Goal: Transaction & Acquisition: Purchase product/service

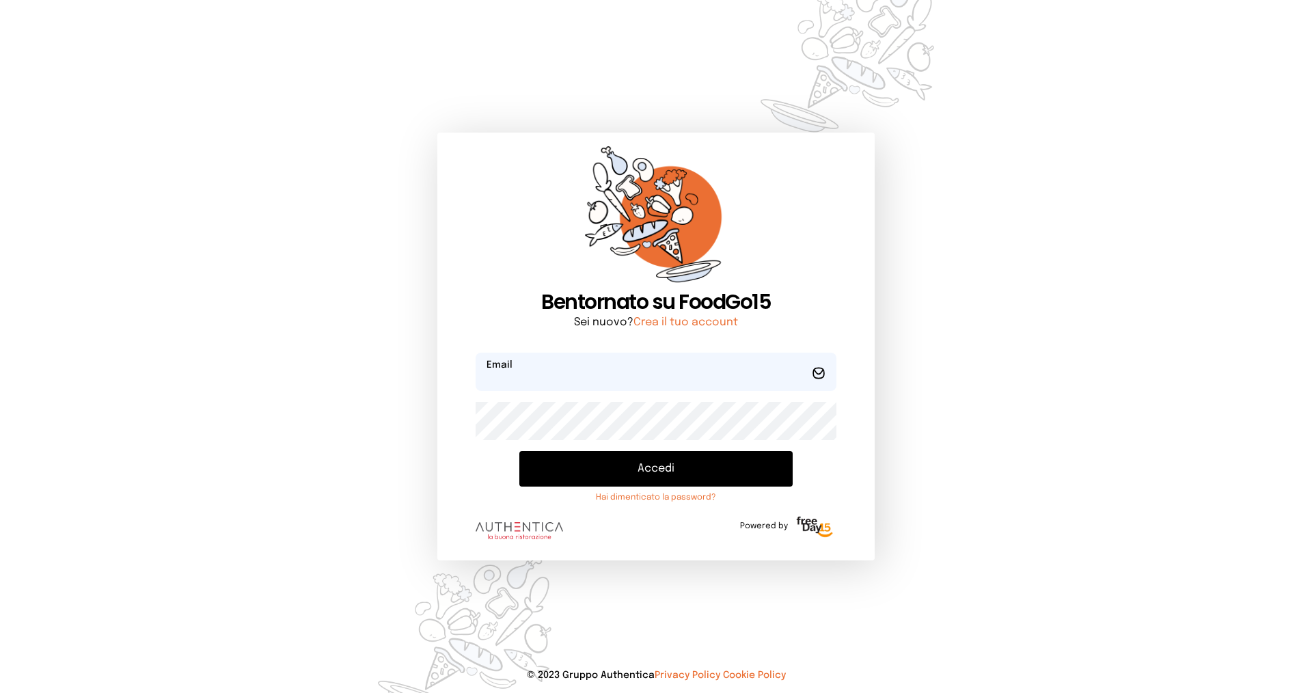
type input "**********"
click at [657, 468] on button "Accedi" at bounding box center [655, 469] width 273 height 36
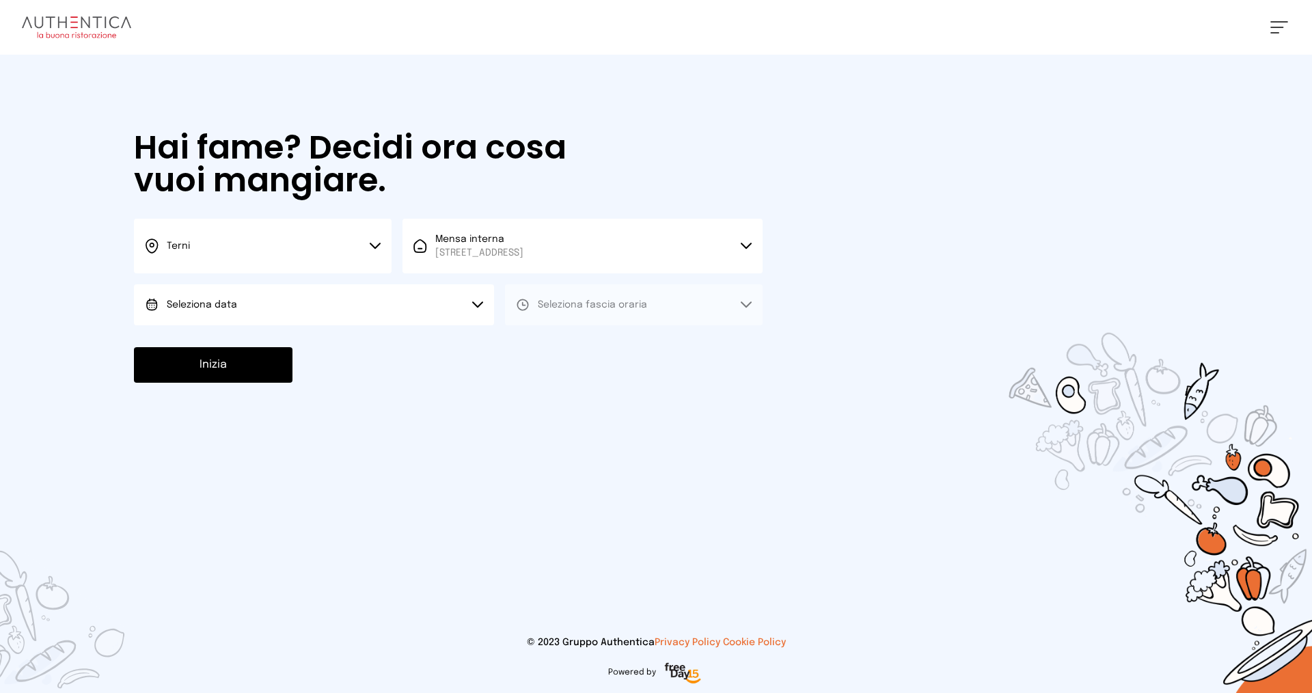
click at [309, 303] on button "Seleziona data" at bounding box center [314, 304] width 360 height 41
click at [250, 337] on li "[DATE], [DATE]" at bounding box center [314, 343] width 360 height 36
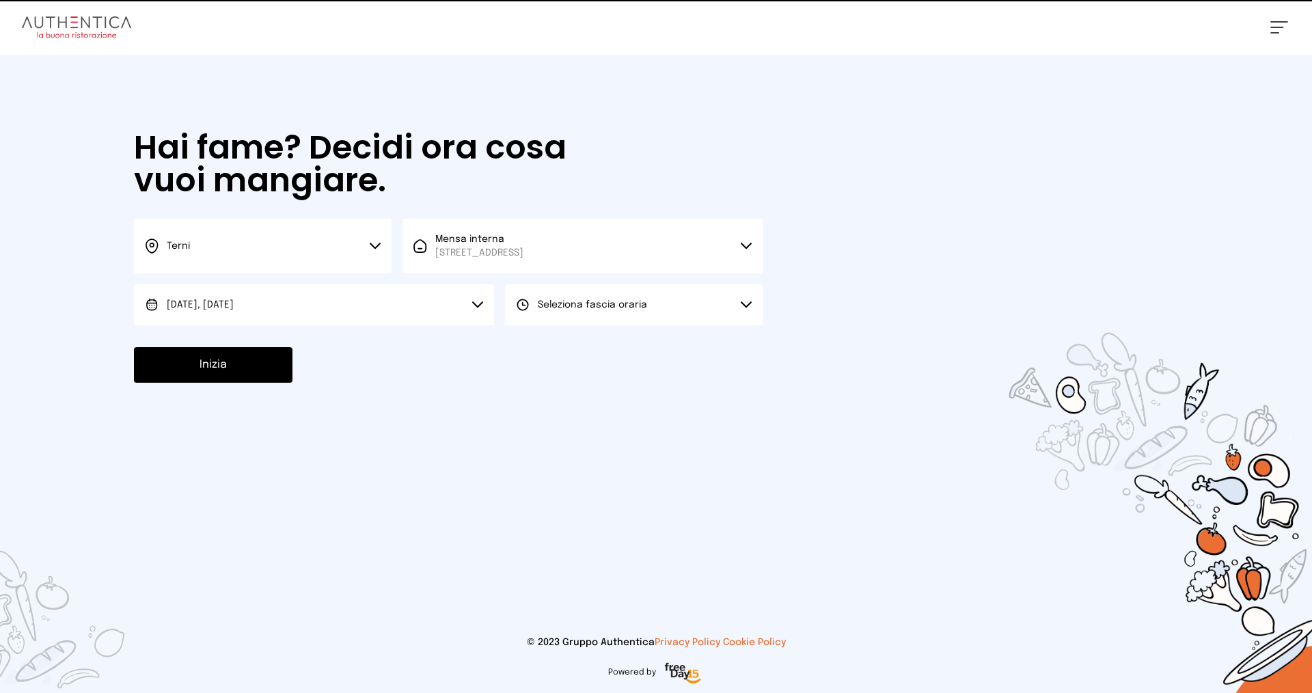
click at [547, 304] on span "Seleziona fascia oraria" at bounding box center [592, 305] width 109 height 10
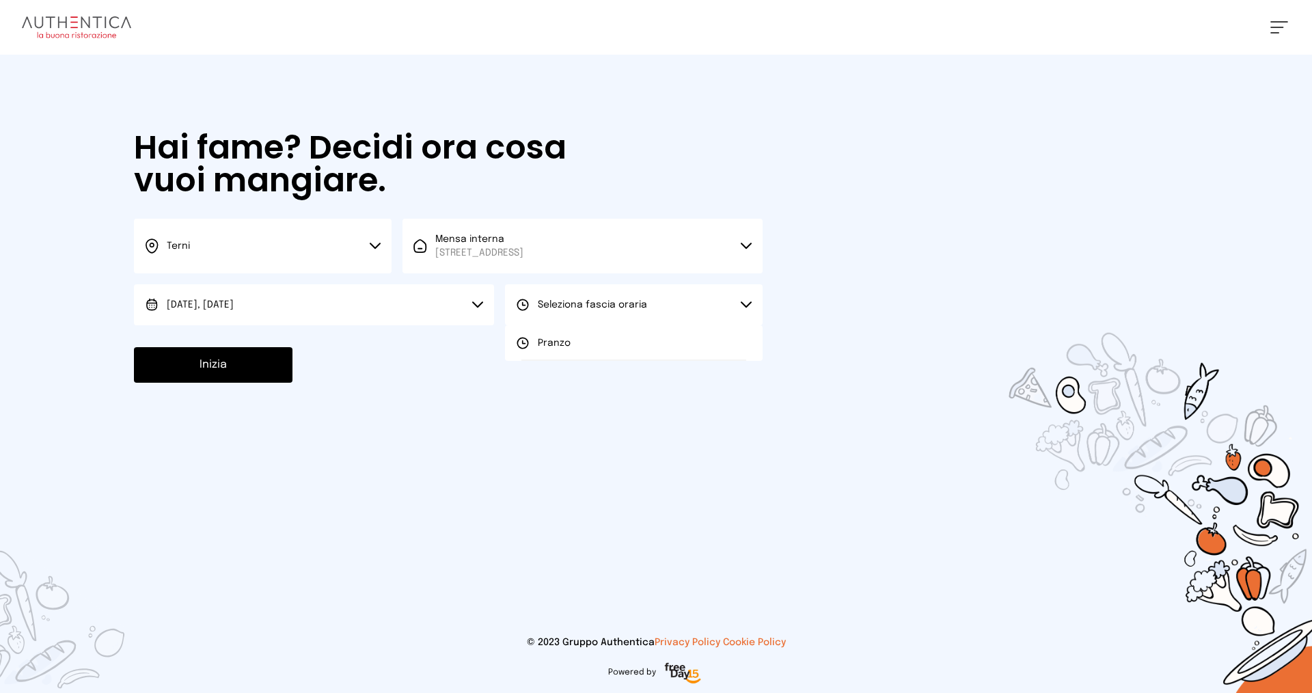
drag, startPoint x: 549, startPoint y: 333, endPoint x: 542, endPoint y: 337, distance: 8.0
click at [549, 334] on li "Pranzo" at bounding box center [634, 343] width 258 height 36
click at [251, 361] on button "Inizia" at bounding box center [213, 365] width 158 height 36
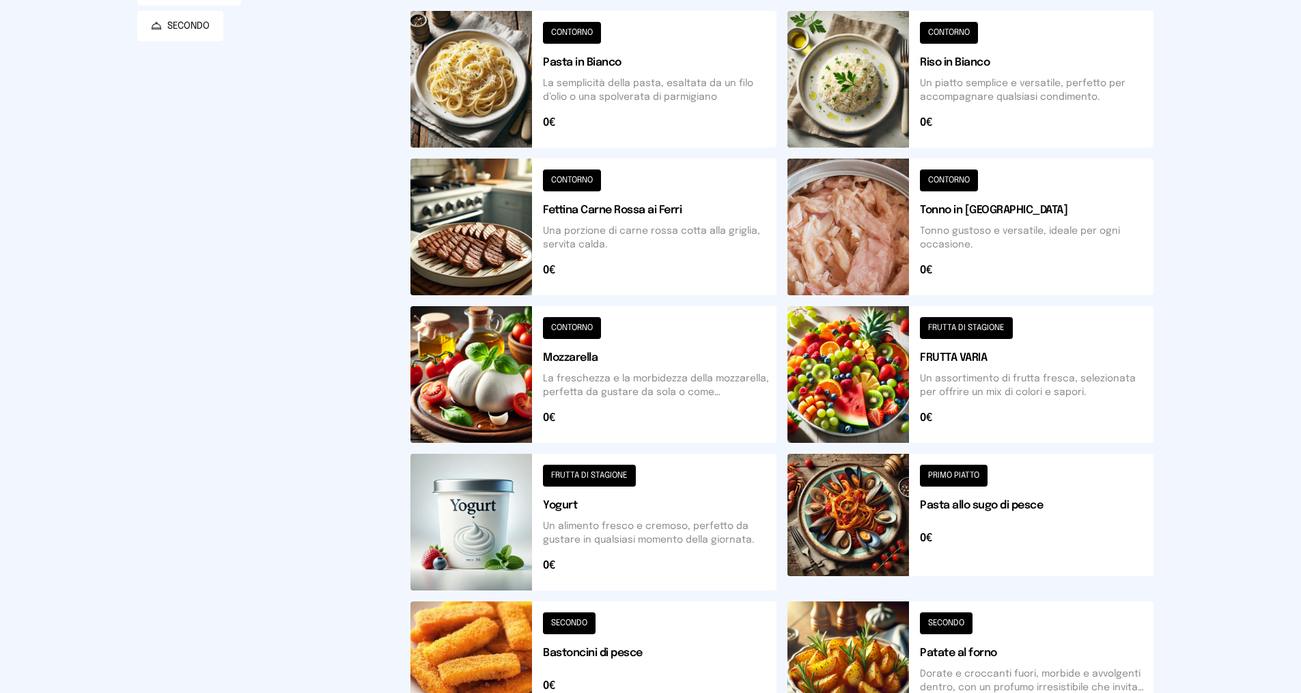
scroll to position [342, 0]
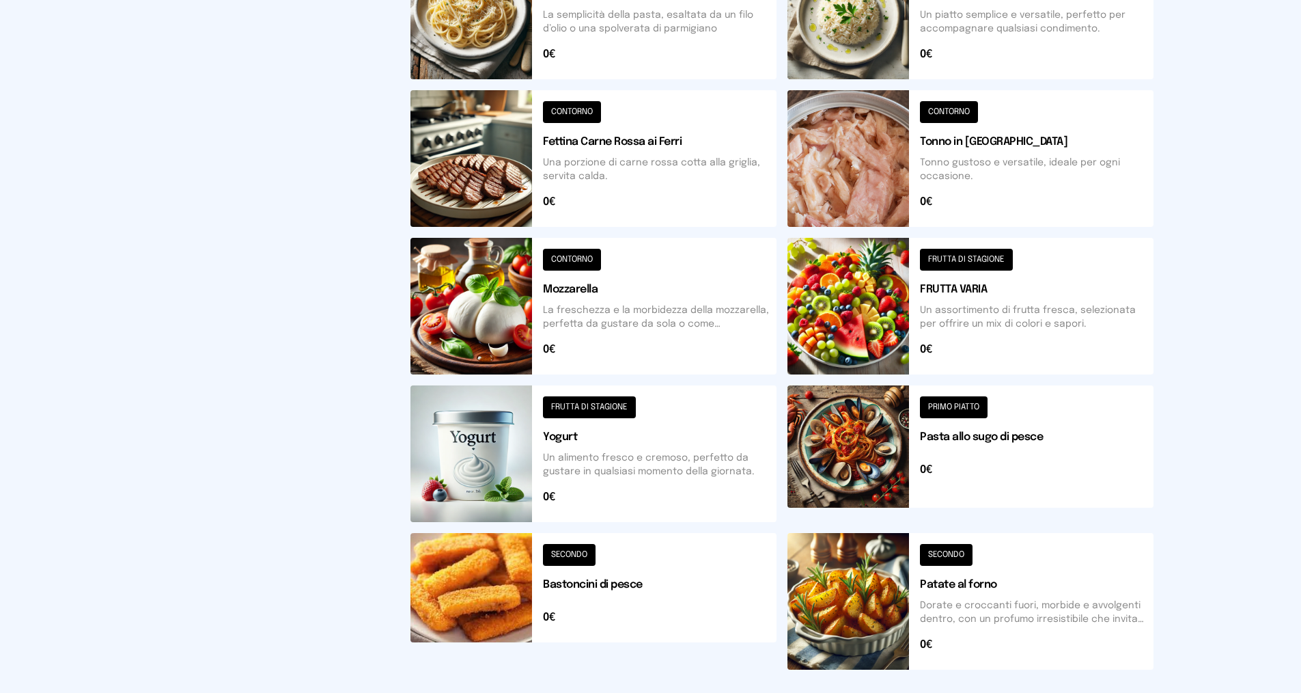
click at [557, 555] on button at bounding box center [594, 601] width 366 height 137
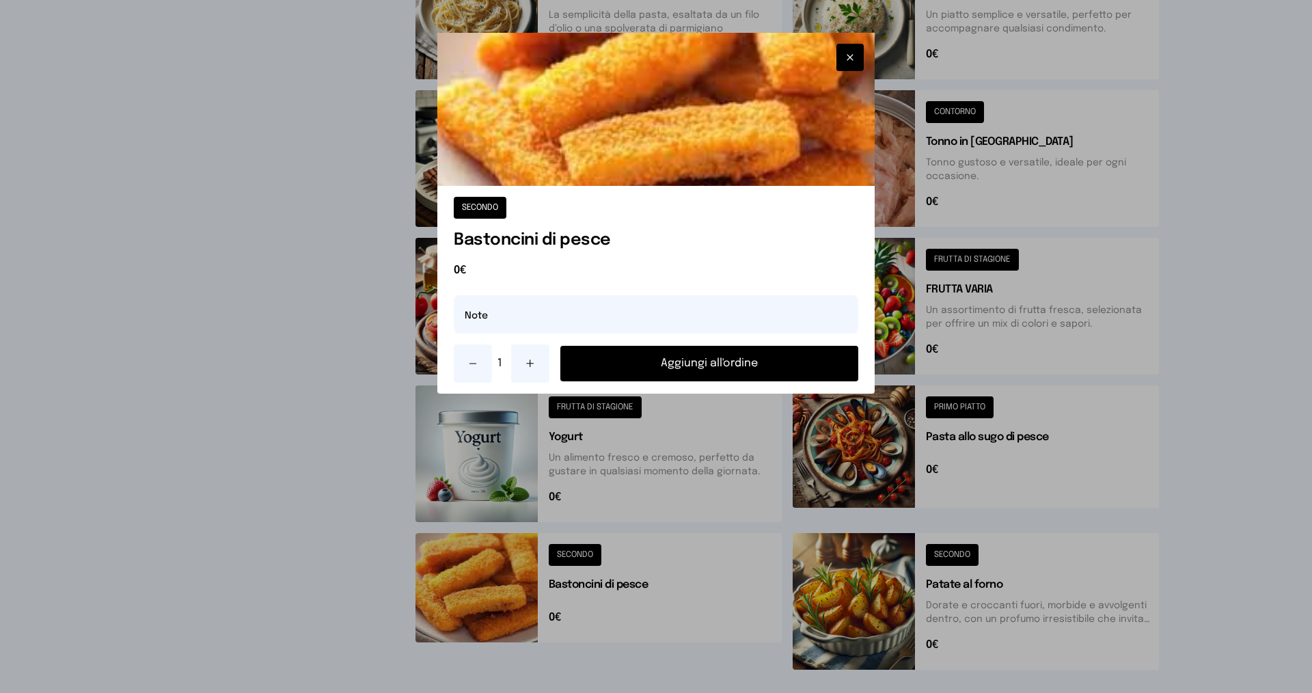
click at [533, 363] on icon at bounding box center [530, 363] width 11 height 11
click at [606, 354] on button "Aggiungi all'ordine" at bounding box center [709, 364] width 298 height 36
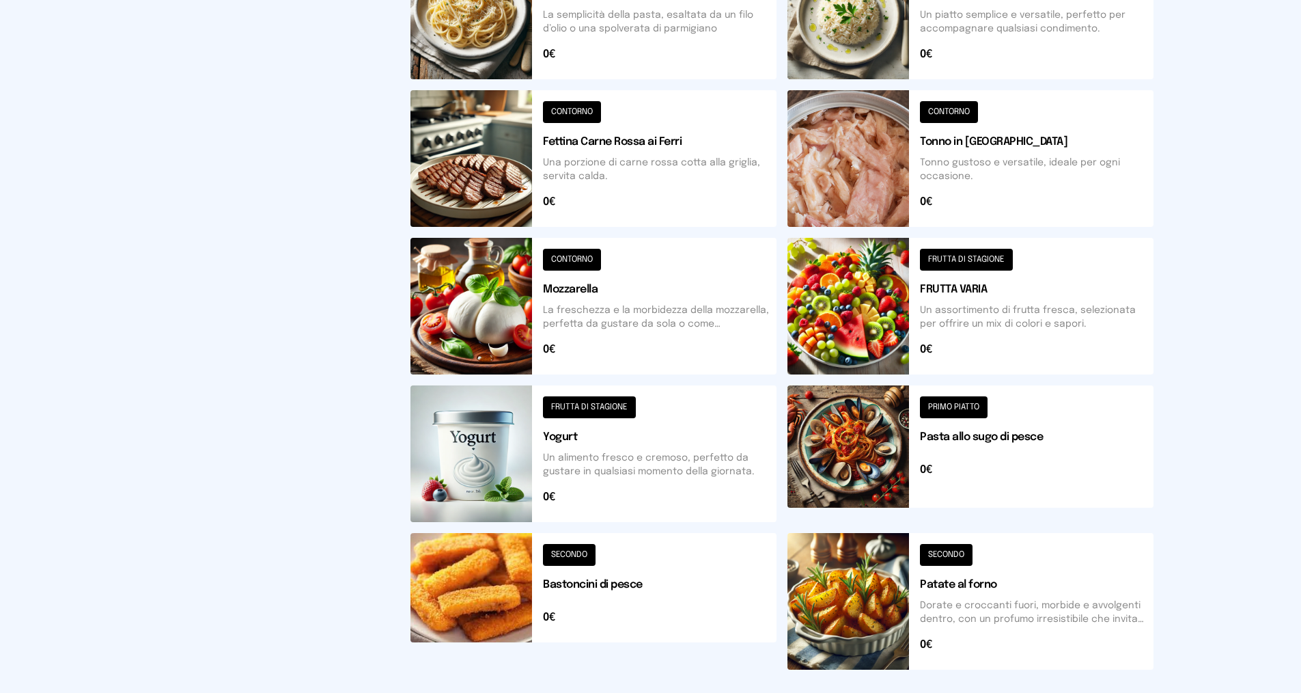
scroll to position [137, 0]
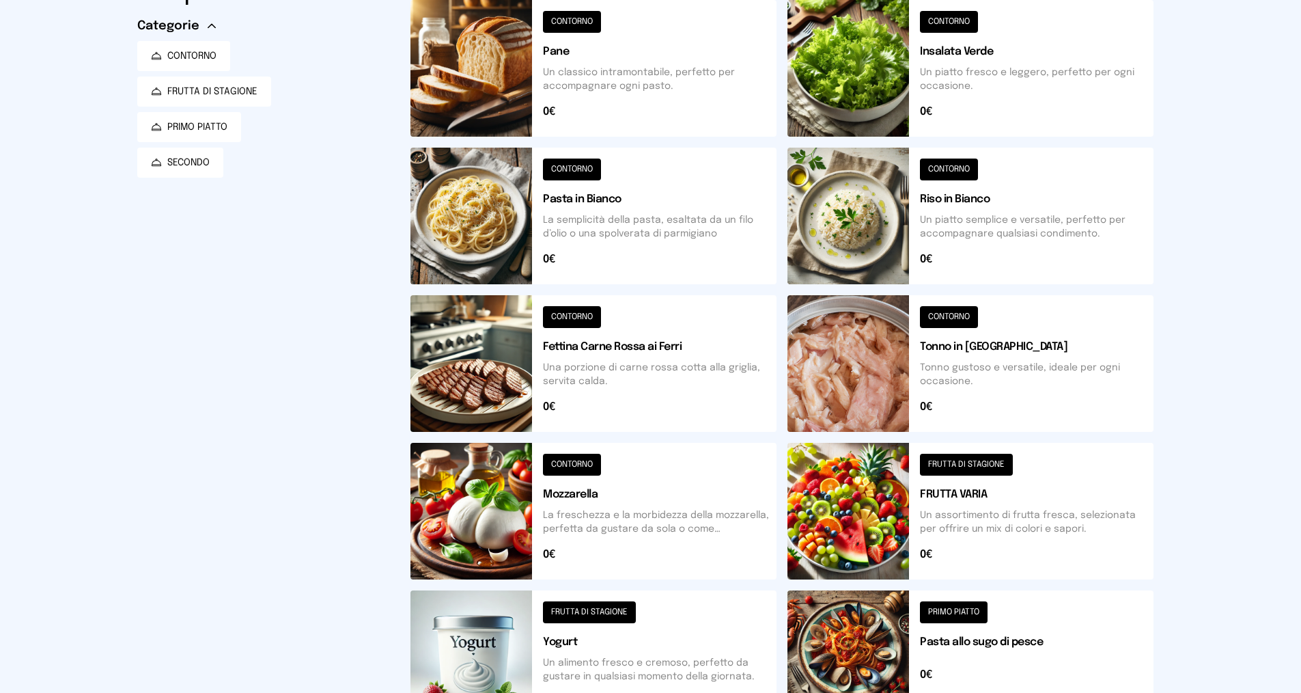
click at [958, 21] on button at bounding box center [971, 68] width 366 height 137
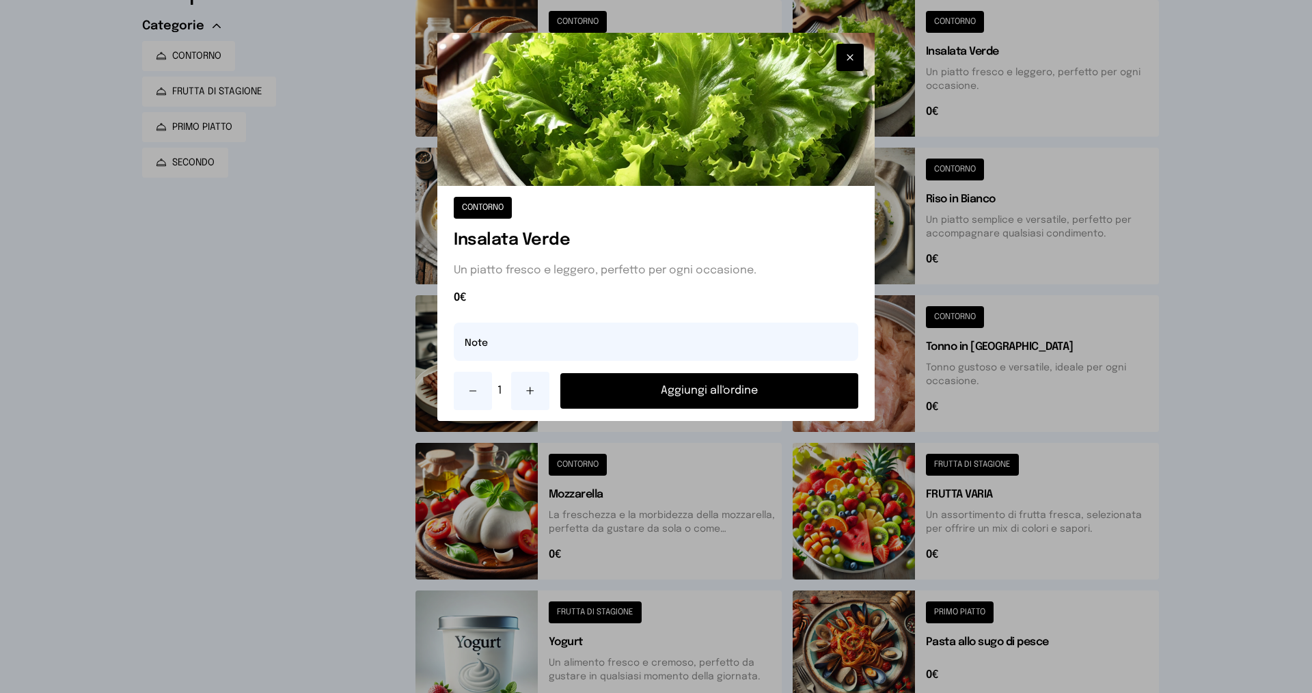
click at [734, 391] on button "Aggiungi all'ordine" at bounding box center [709, 391] width 298 height 36
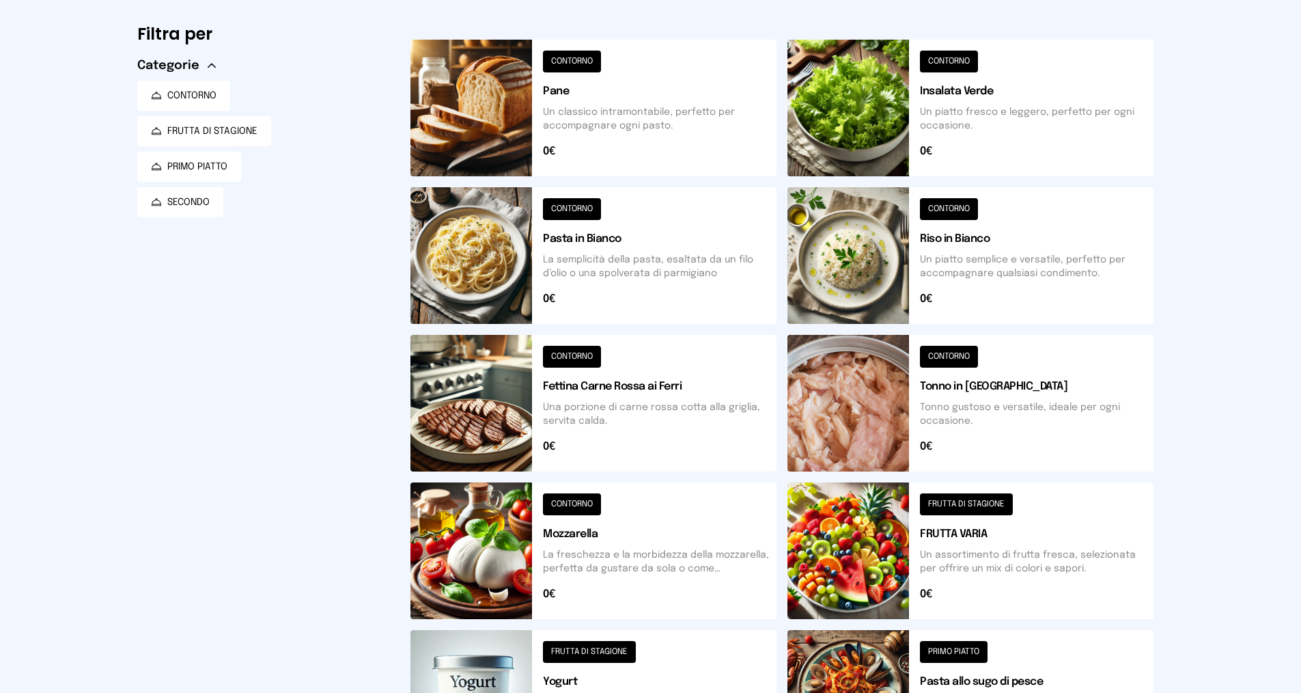
scroll to position [0, 0]
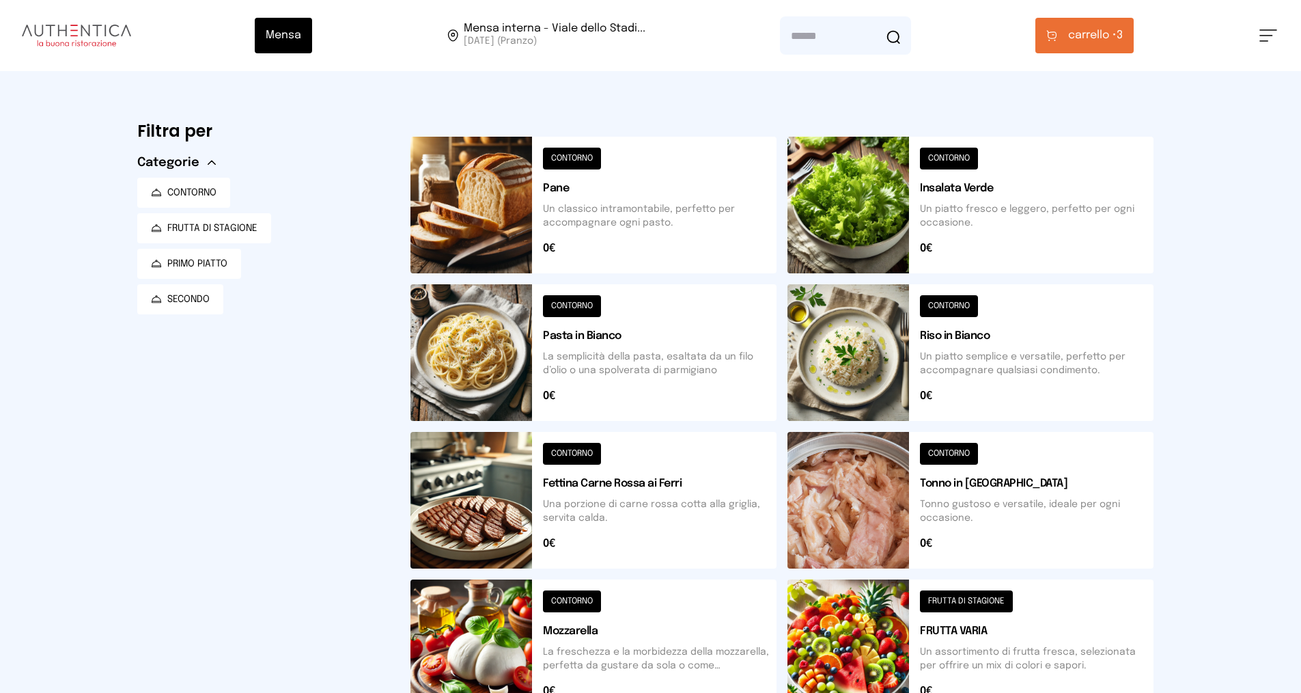
click at [1077, 36] on span "carrello •" at bounding box center [1092, 35] width 49 height 16
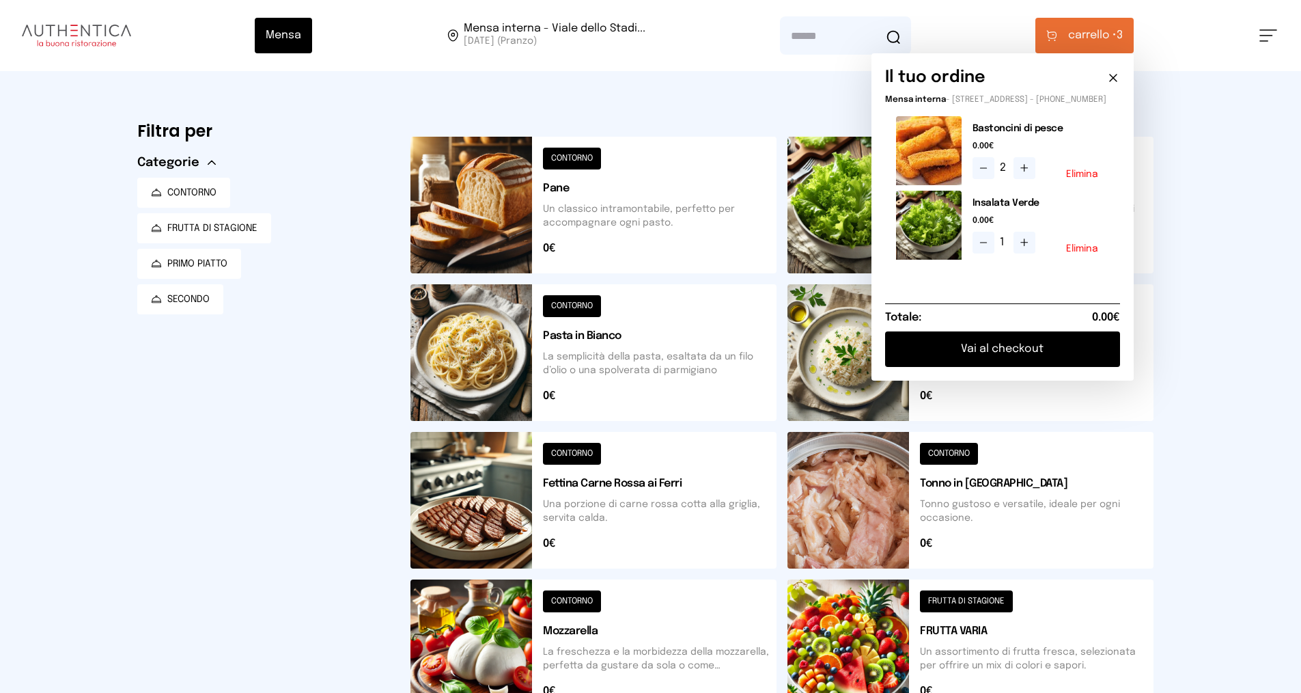
click at [997, 352] on button "Vai al checkout" at bounding box center [1002, 349] width 235 height 36
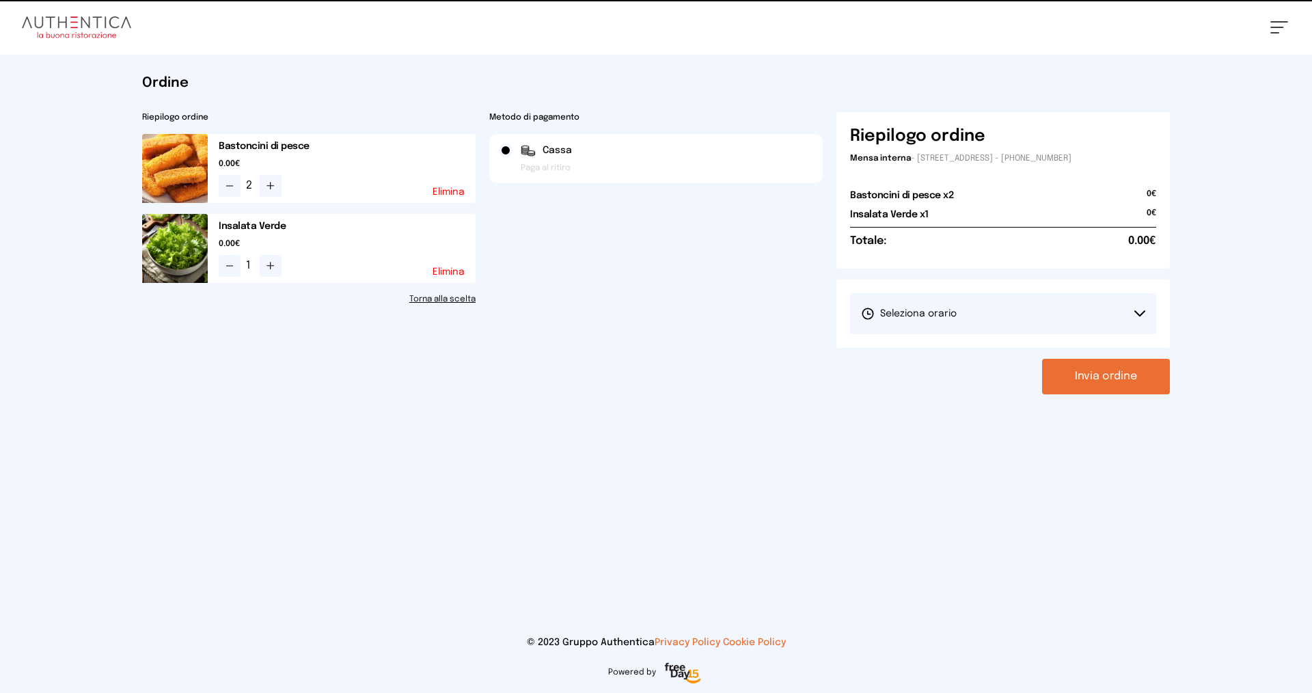
click at [939, 307] on span "Seleziona orario" at bounding box center [909, 314] width 96 height 14
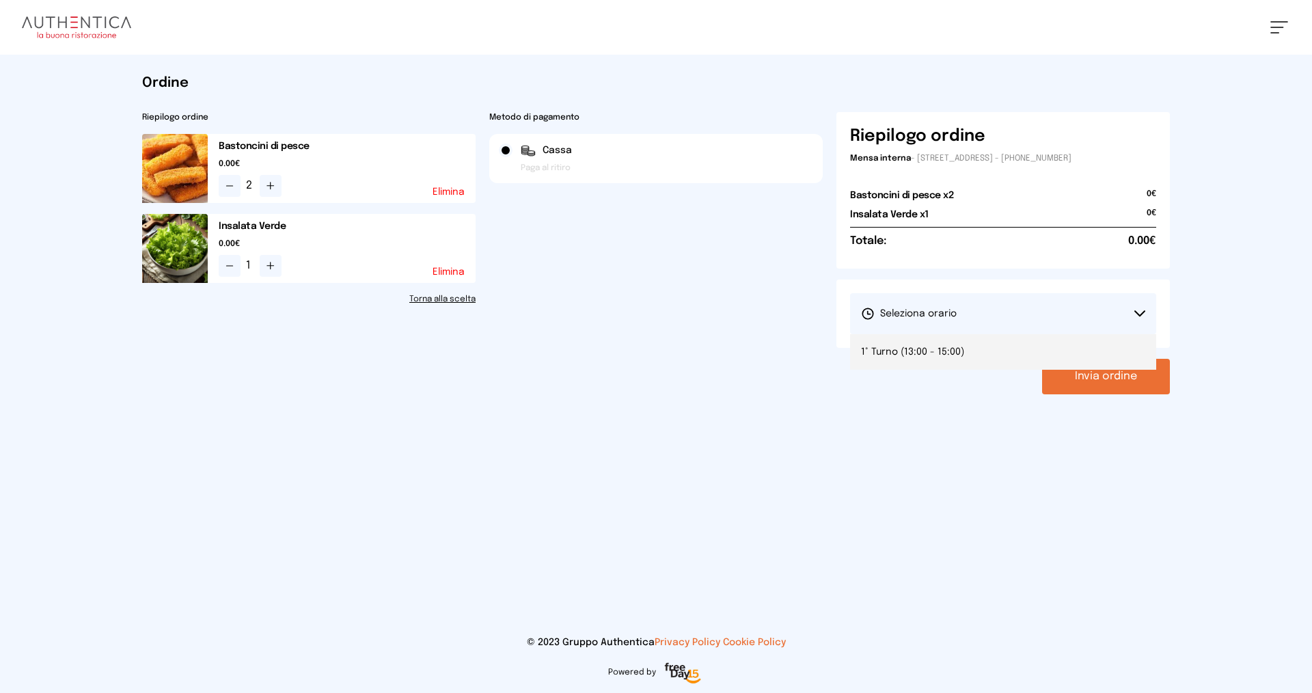
click at [930, 346] on span "1° Turno (13:00 - 15:00)" at bounding box center [912, 352] width 103 height 14
click at [1086, 363] on button "Invia ordine" at bounding box center [1106, 377] width 128 height 36
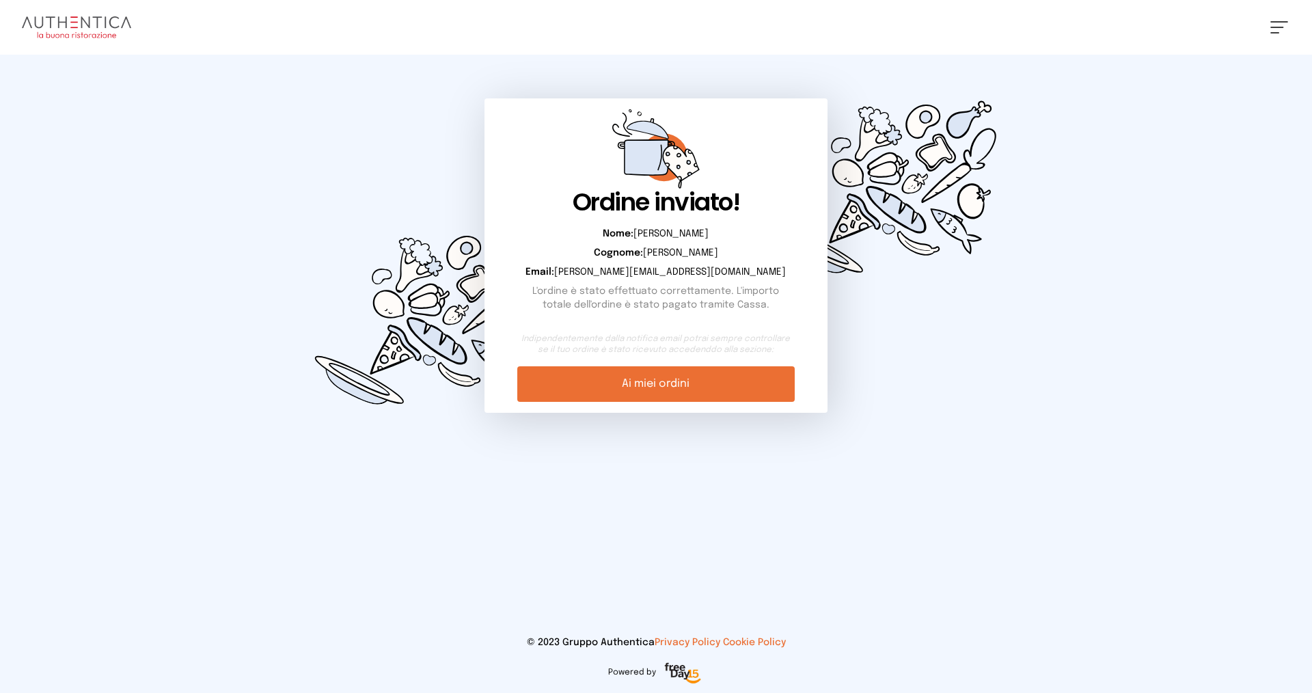
click at [685, 388] on link "Ai miei ordini" at bounding box center [655, 384] width 277 height 36
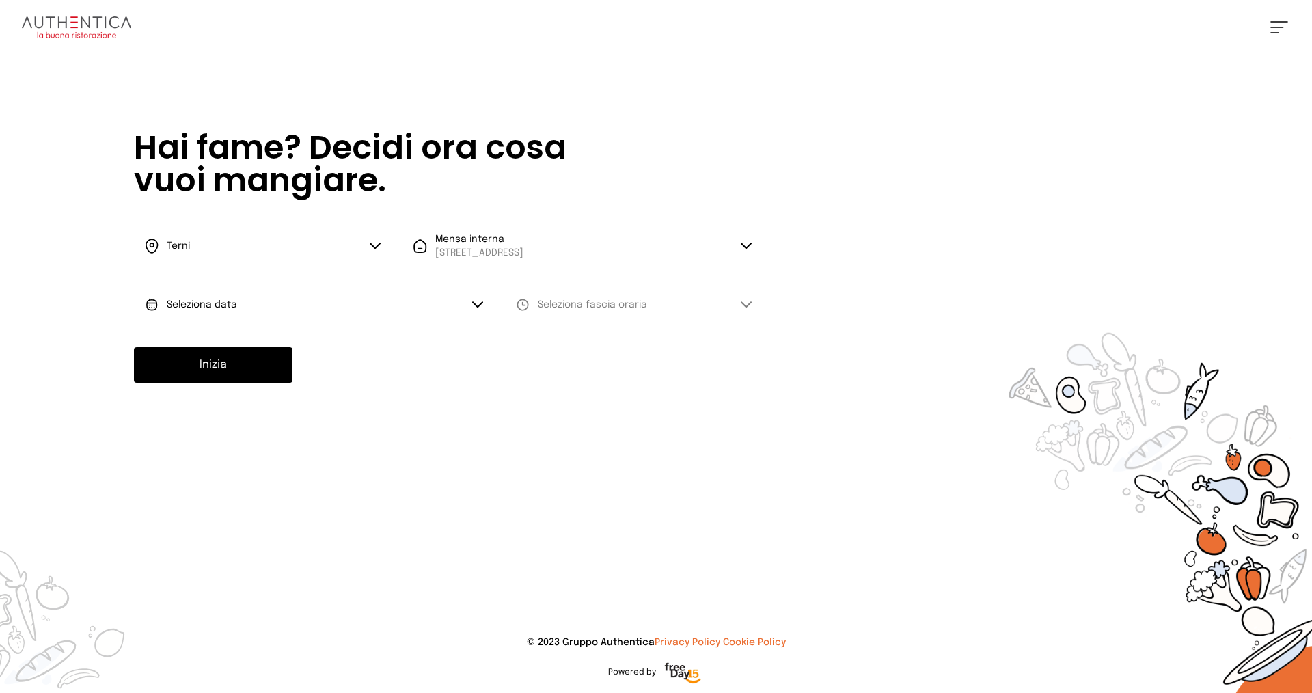
click at [479, 296] on button "Seleziona data" at bounding box center [314, 304] width 360 height 41
click at [234, 343] on span "[DATE], [DATE]" at bounding box center [200, 343] width 67 height 14
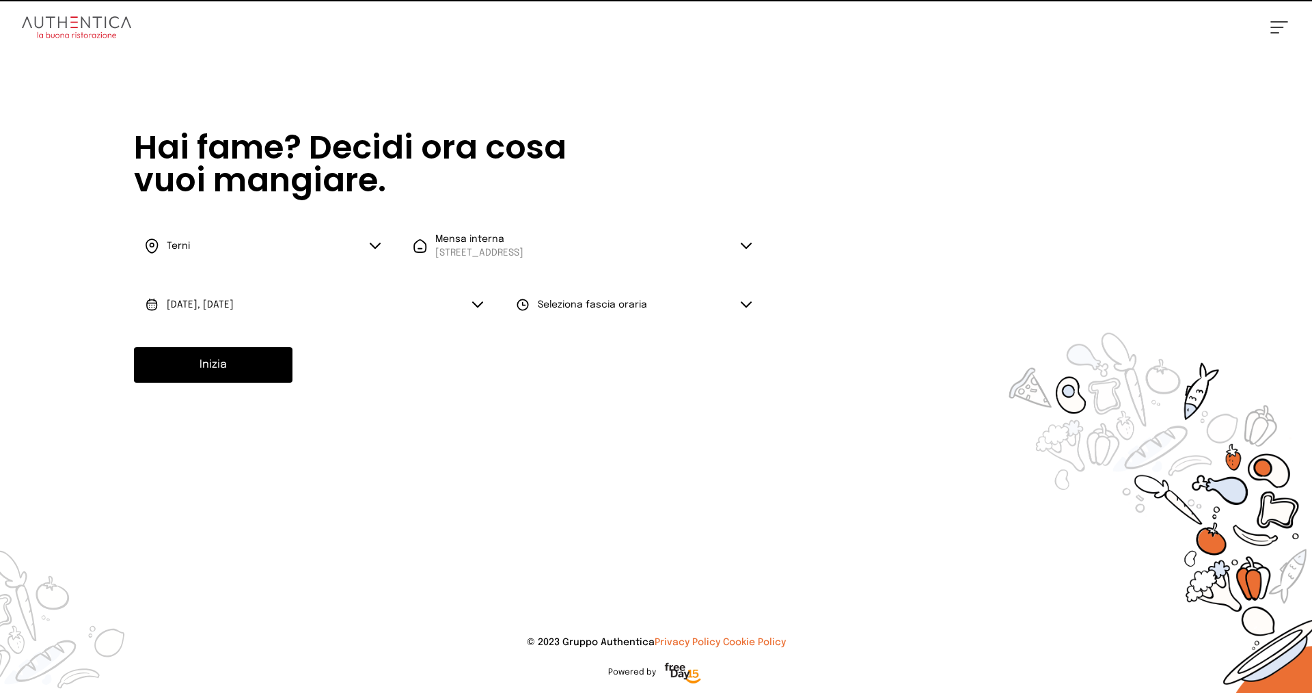
click at [664, 299] on button "Seleziona fascia oraria" at bounding box center [634, 304] width 258 height 41
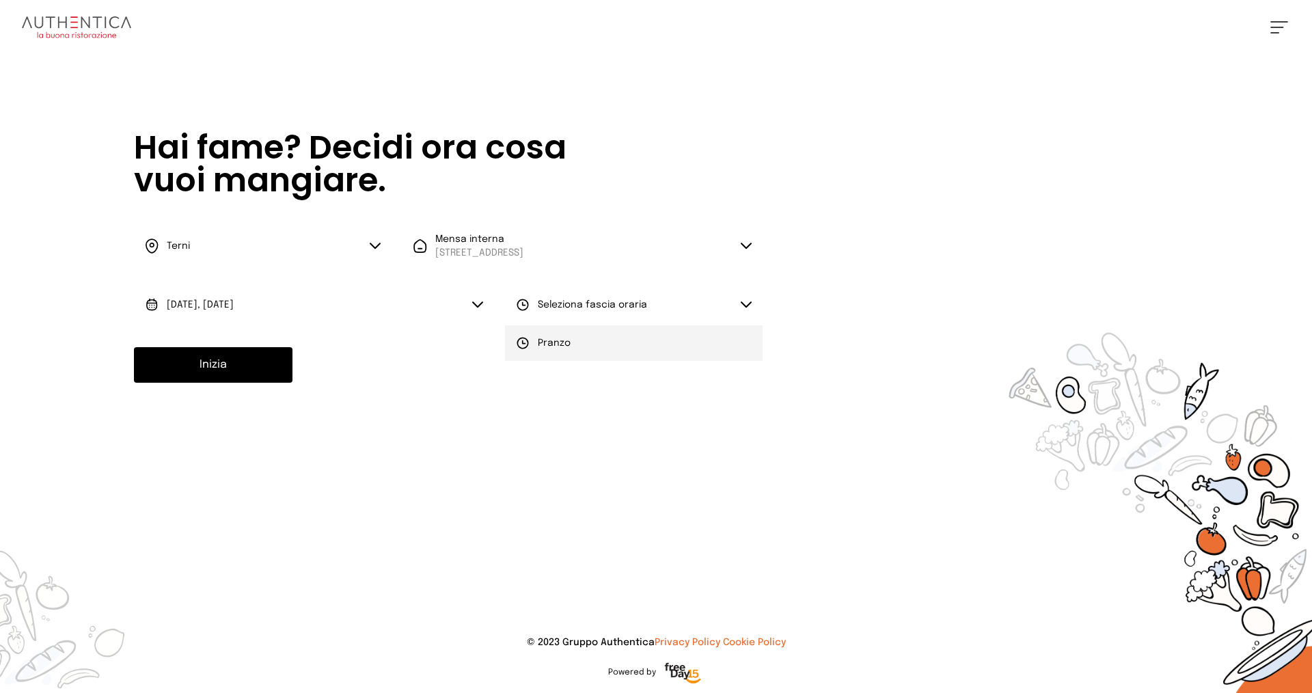
click at [568, 347] on span "Pranzo" at bounding box center [554, 343] width 33 height 14
click at [254, 367] on button "Inizia" at bounding box center [213, 365] width 158 height 36
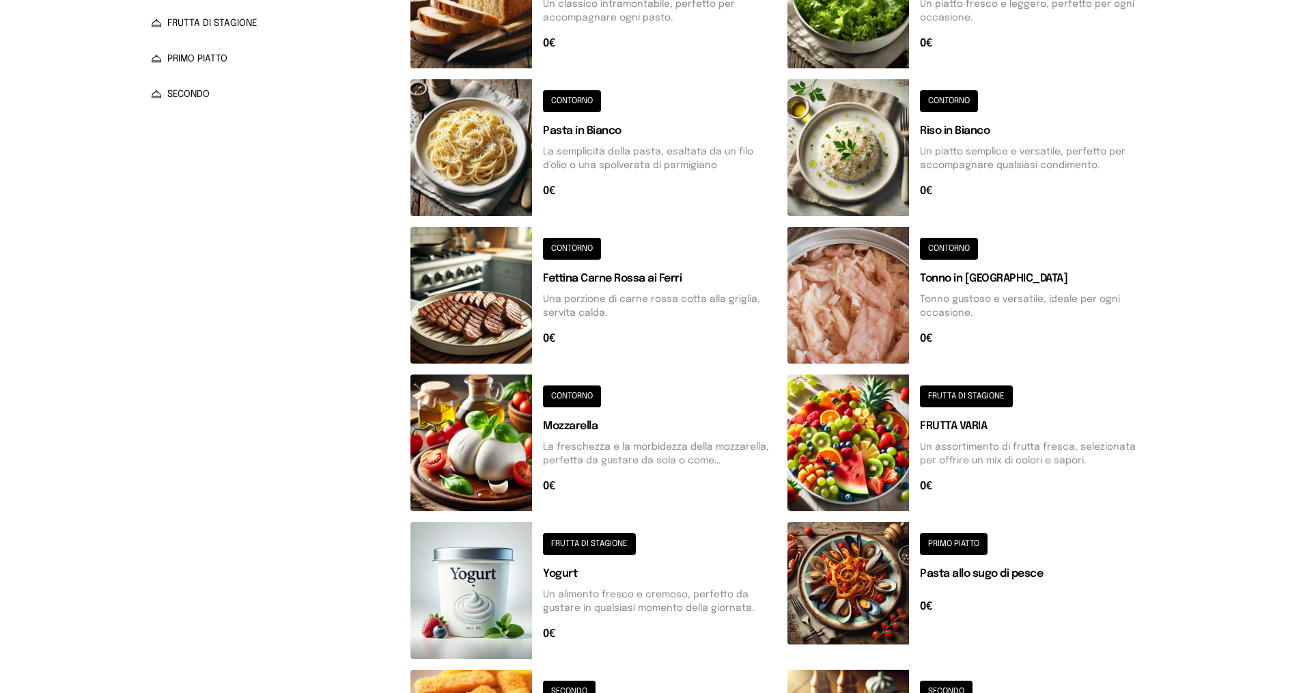
scroll to position [439, 0]
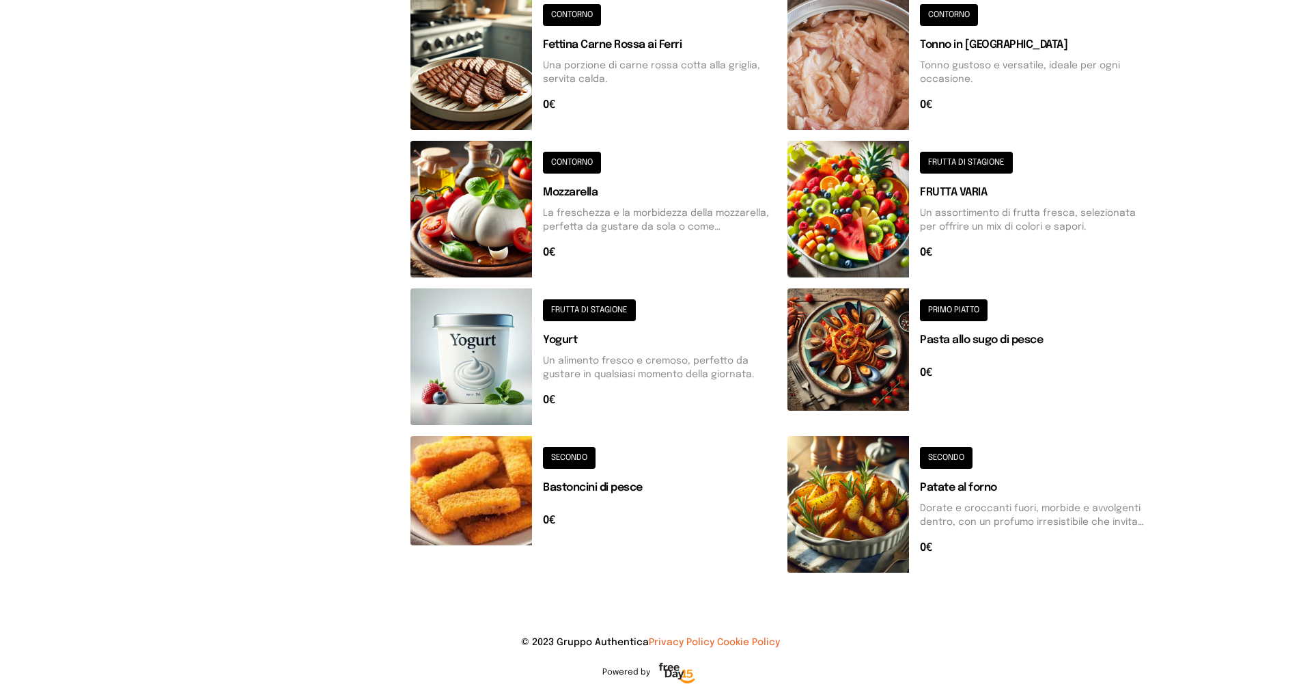
click at [581, 457] on button at bounding box center [594, 504] width 366 height 137
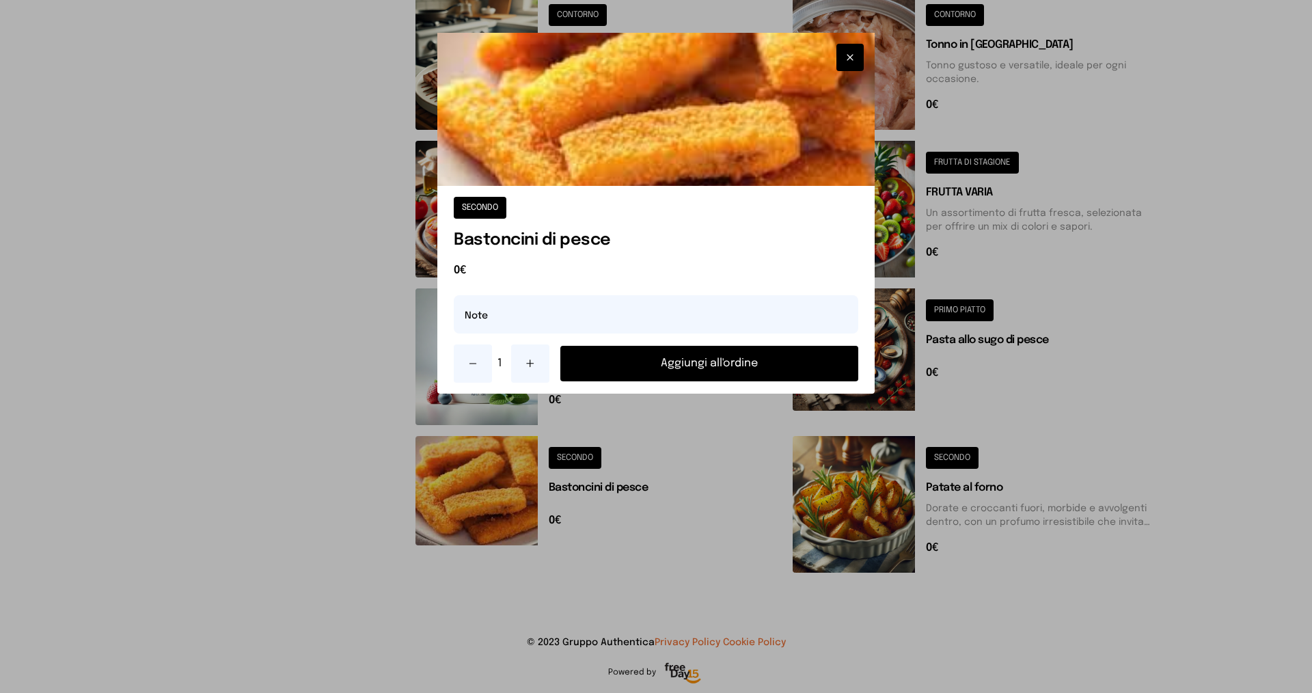
click at [526, 368] on icon at bounding box center [530, 363] width 11 height 11
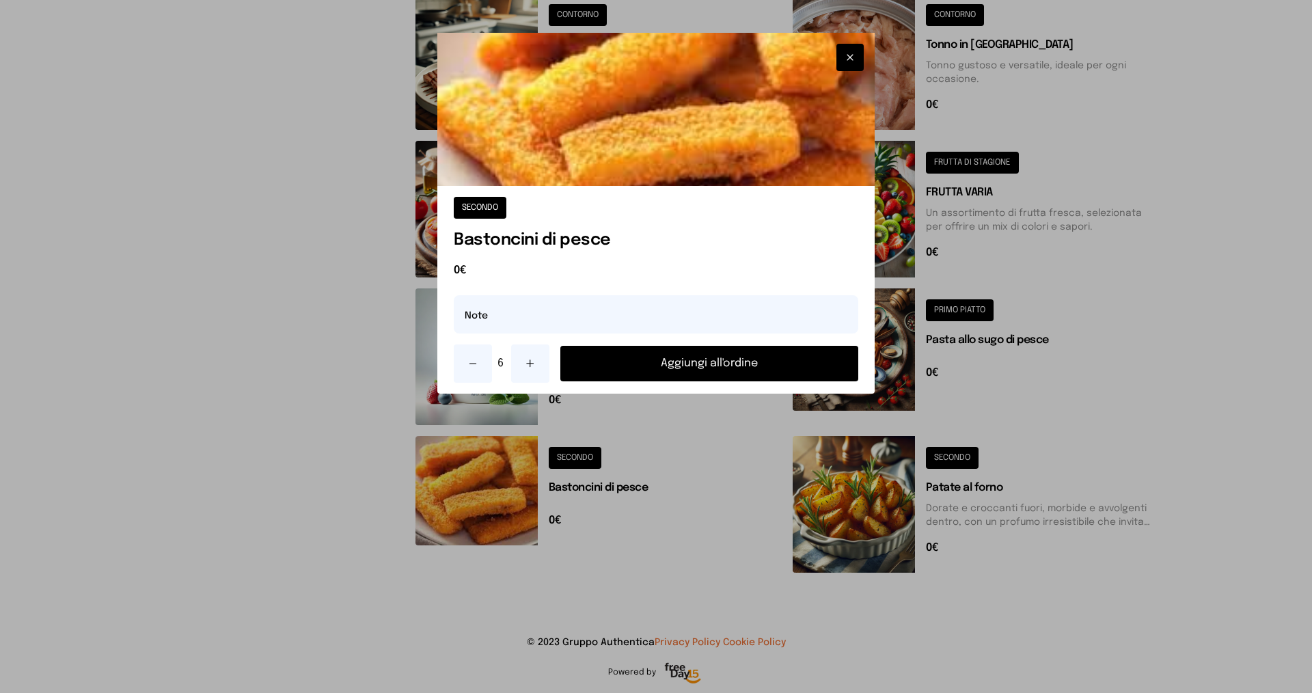
click at [620, 369] on button "Aggiungi all'ordine" at bounding box center [709, 364] width 298 height 36
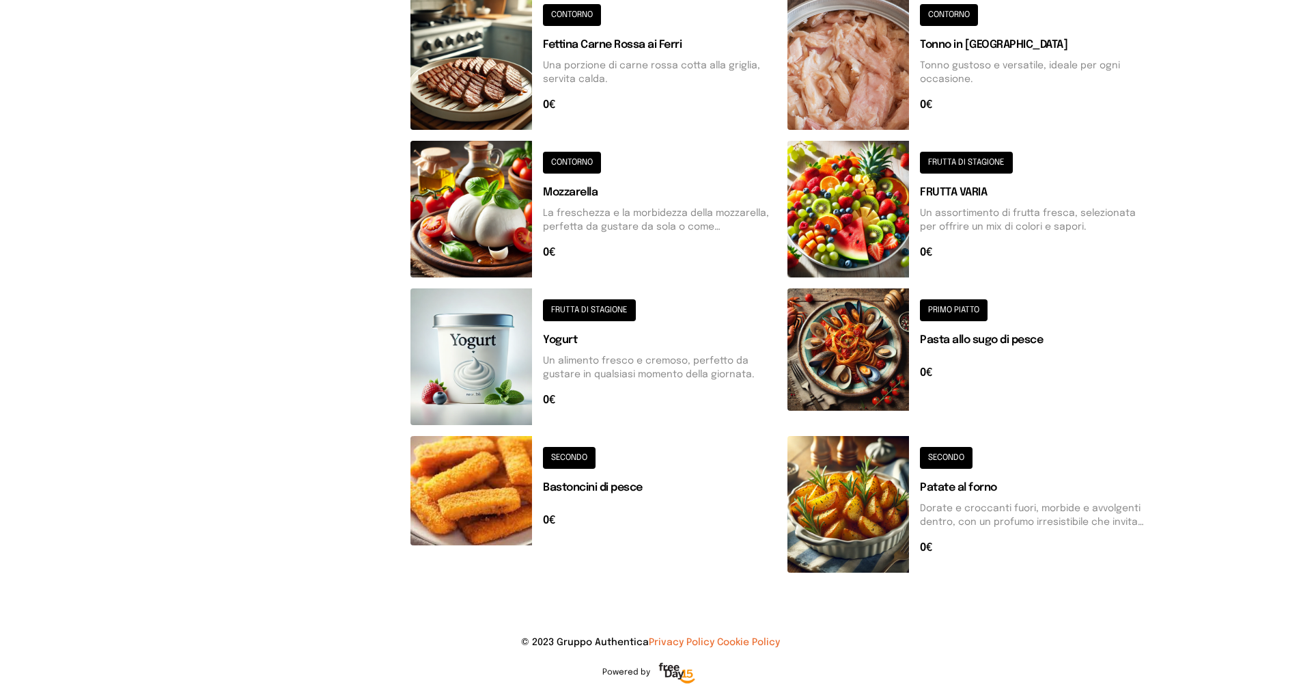
click at [966, 453] on button at bounding box center [971, 504] width 366 height 137
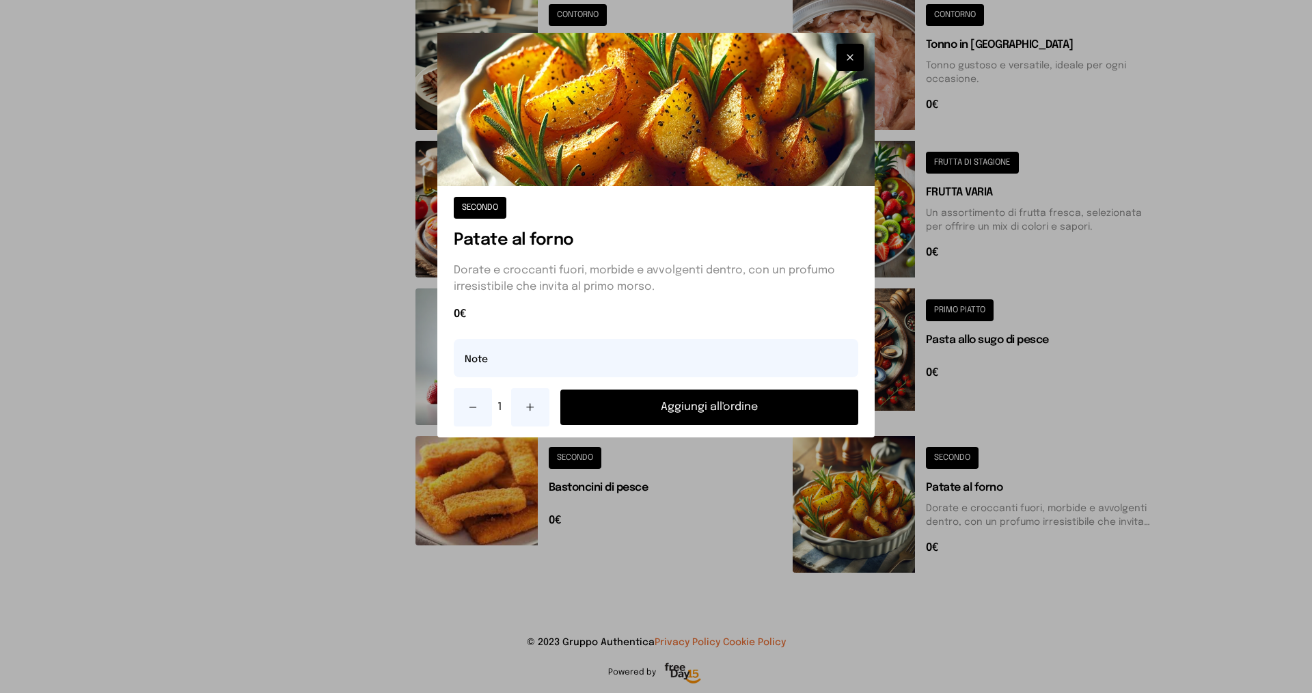
click at [536, 406] on button at bounding box center [530, 407] width 38 height 38
click at [536, 405] on button at bounding box center [530, 407] width 38 height 38
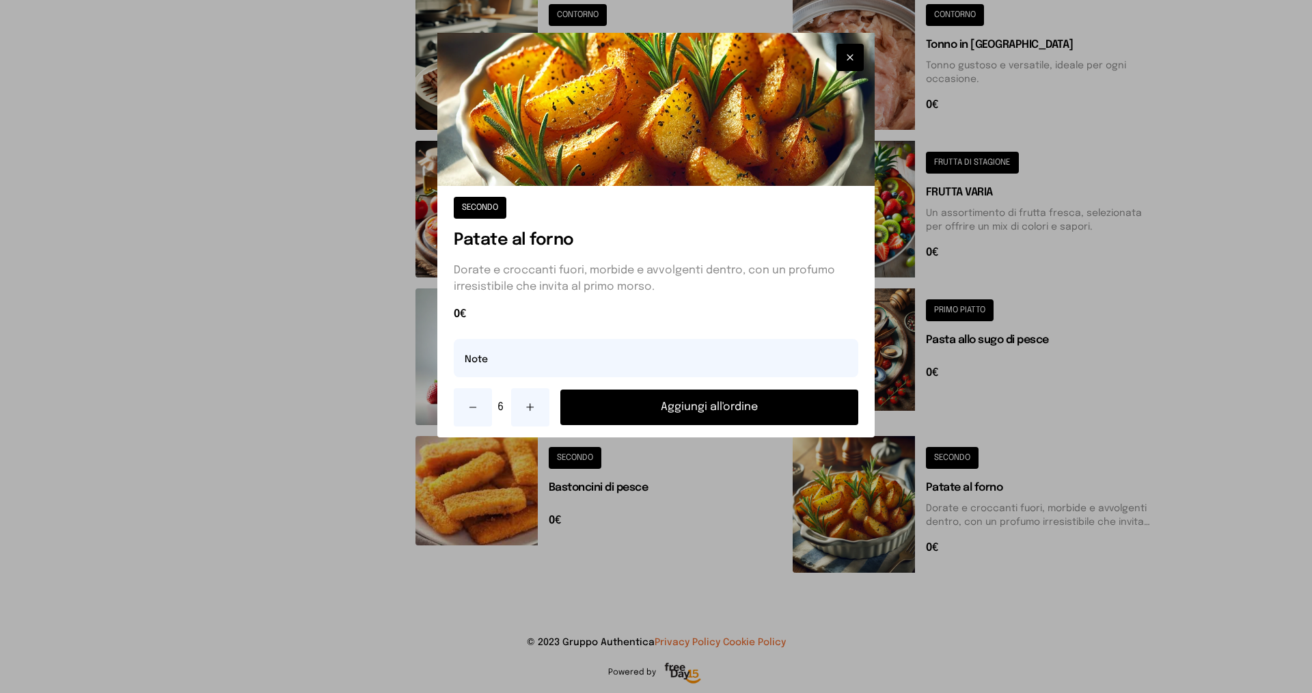
click at [618, 409] on button "Aggiungi all'ordine" at bounding box center [709, 407] width 298 height 36
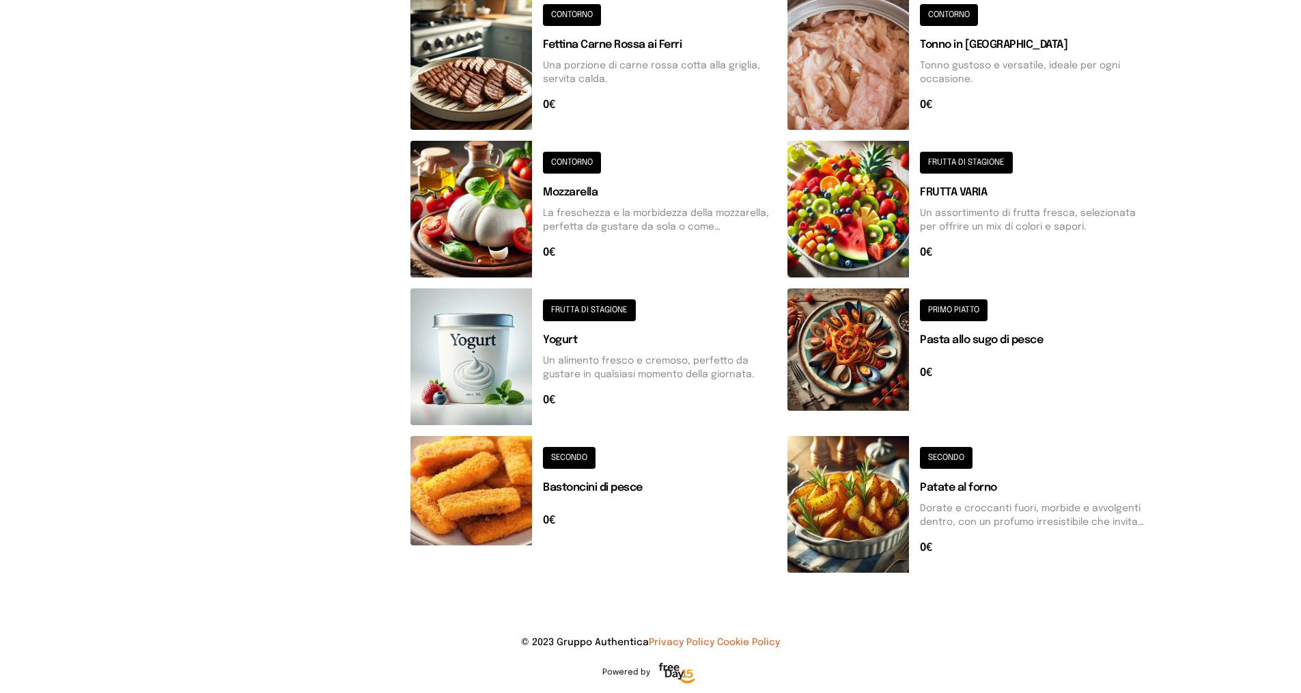
scroll to position [370, 0]
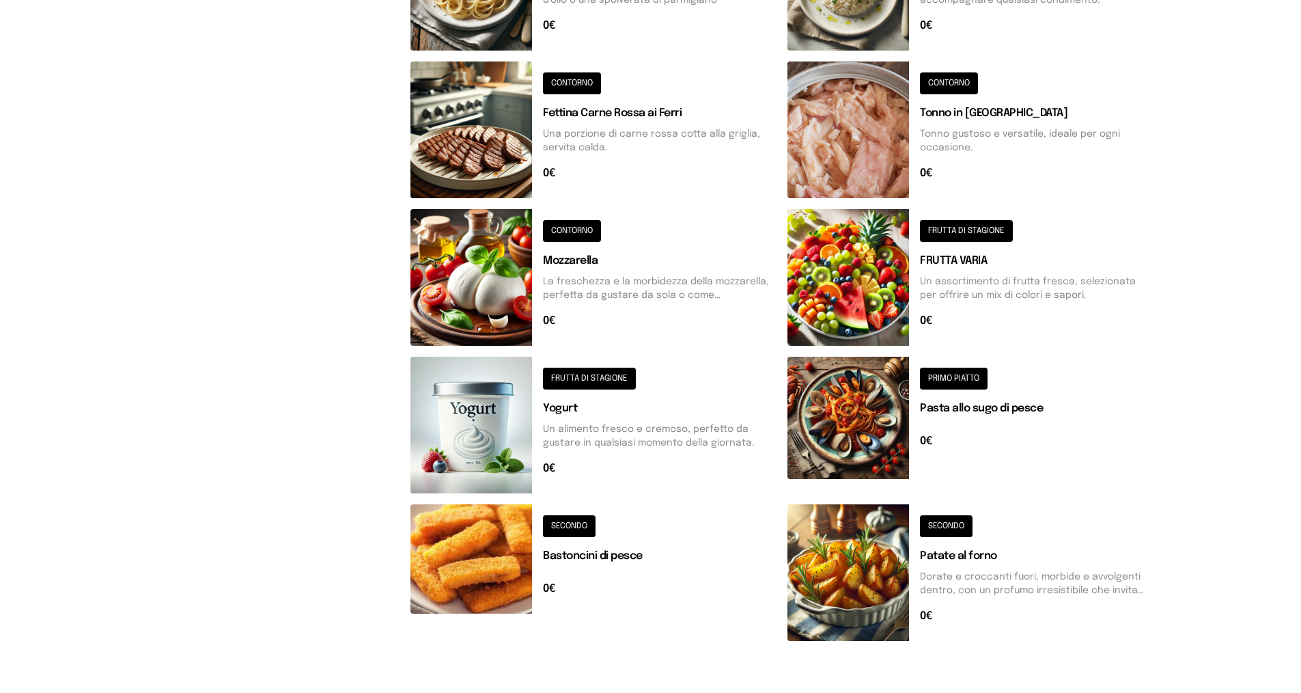
click at [976, 375] on button at bounding box center [971, 425] width 366 height 137
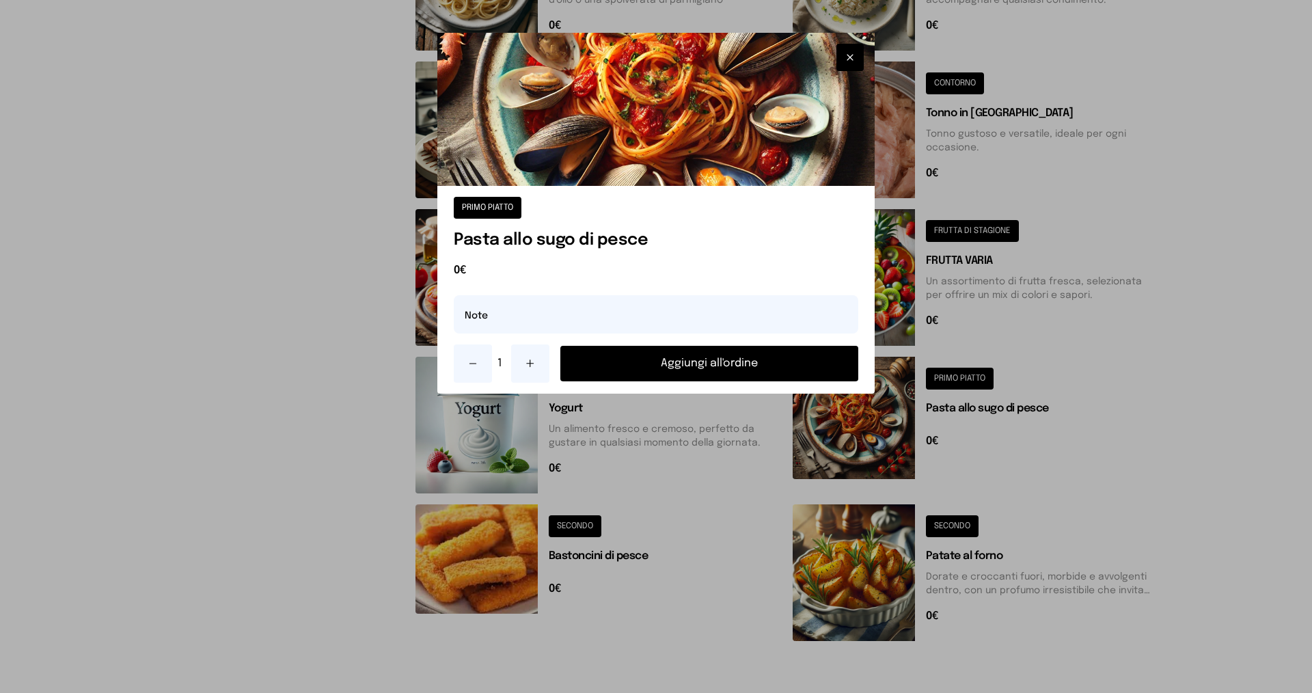
click at [523, 362] on button at bounding box center [530, 363] width 38 height 38
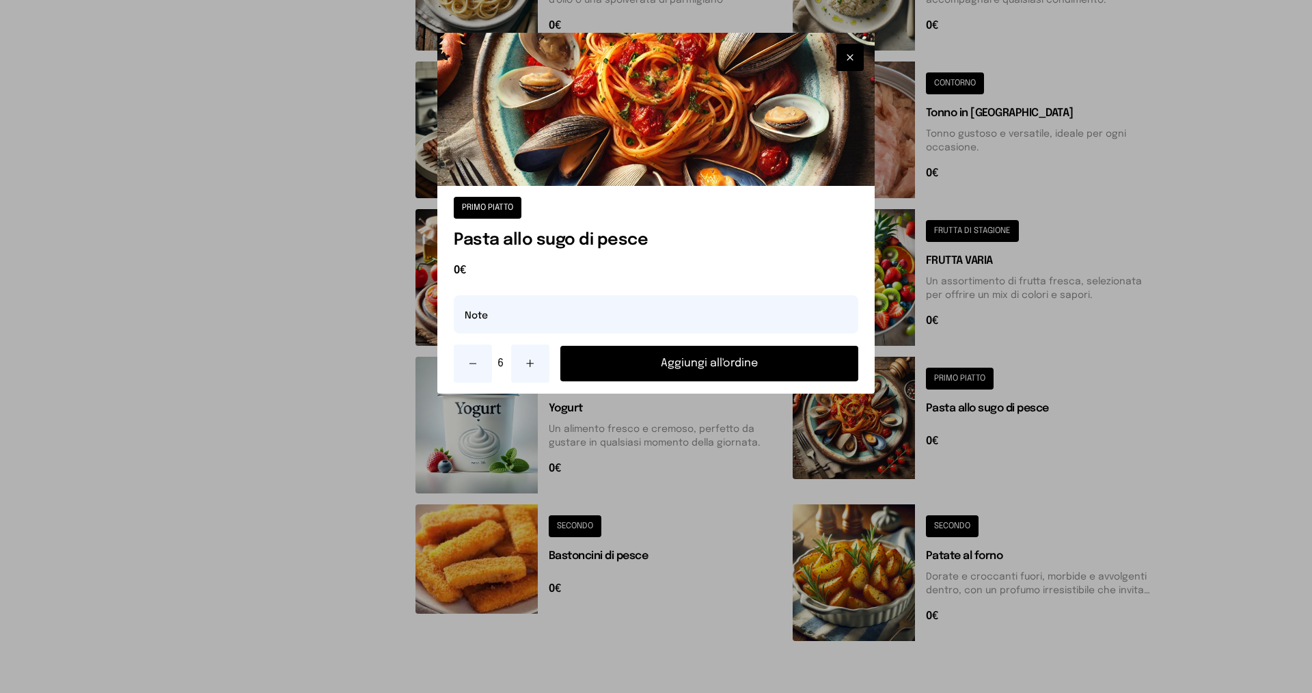
click at [684, 362] on button "Aggiungi all'ordine" at bounding box center [709, 364] width 298 height 36
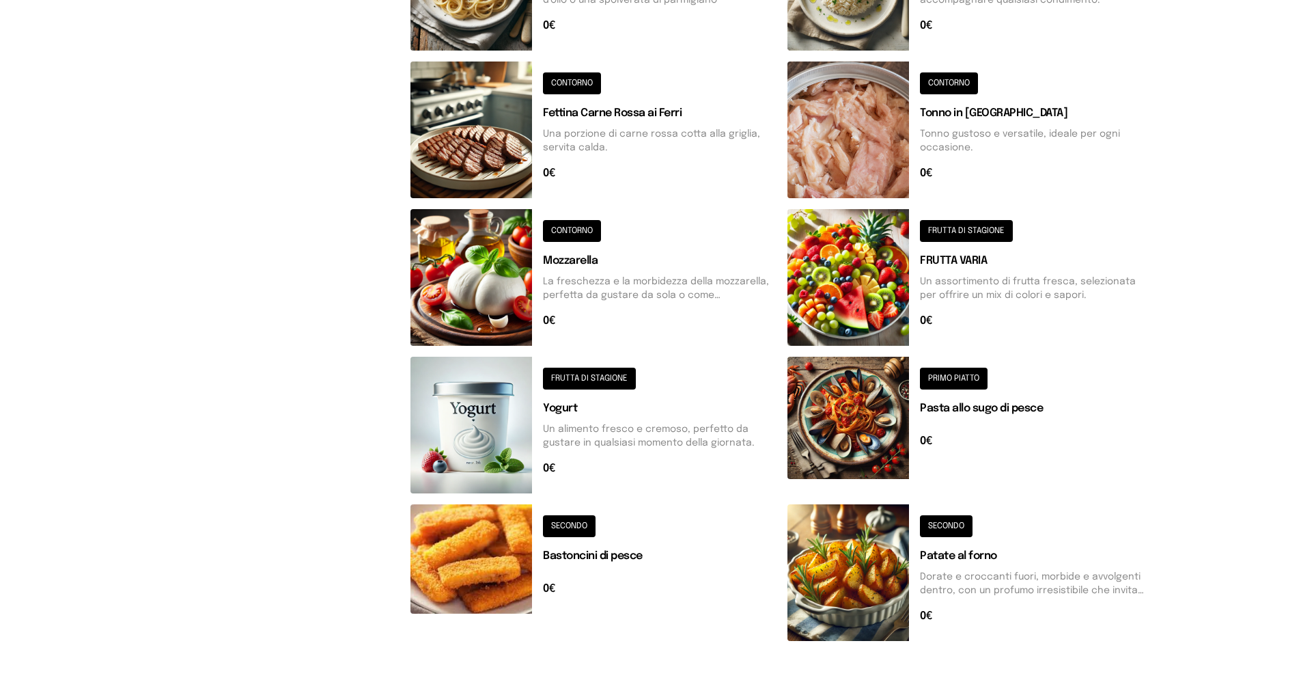
scroll to position [0, 0]
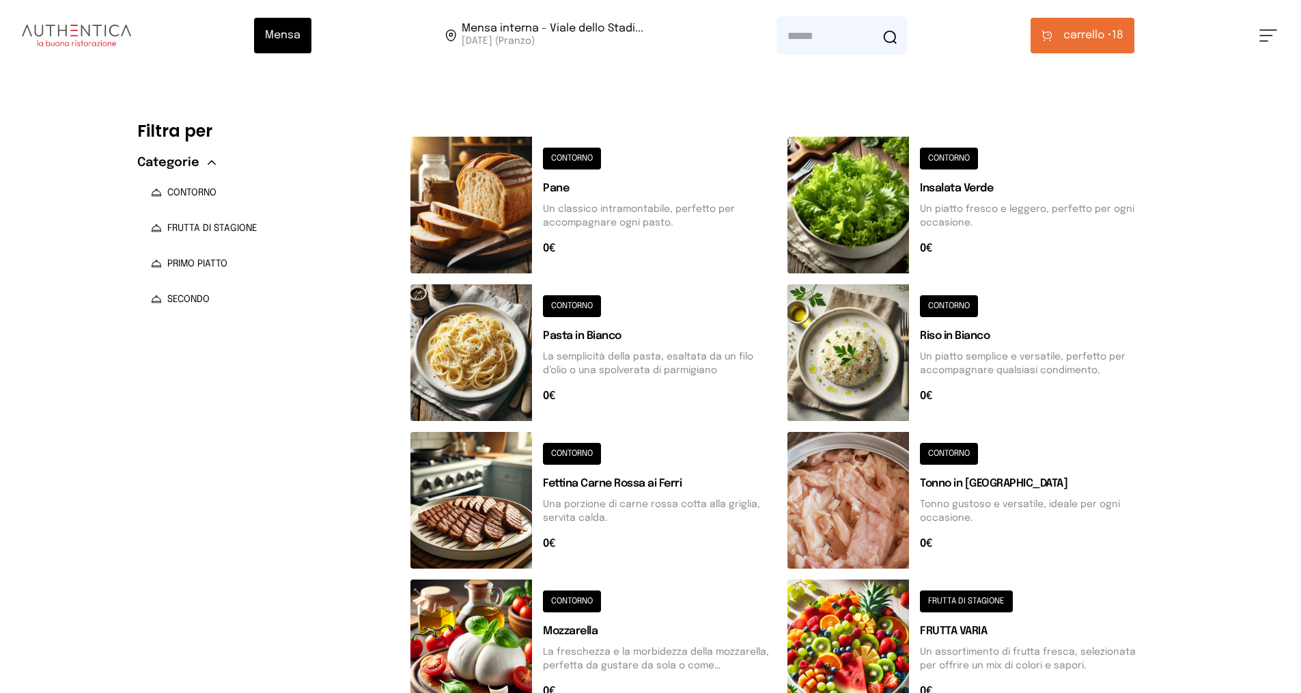
click at [966, 303] on button at bounding box center [971, 352] width 366 height 137
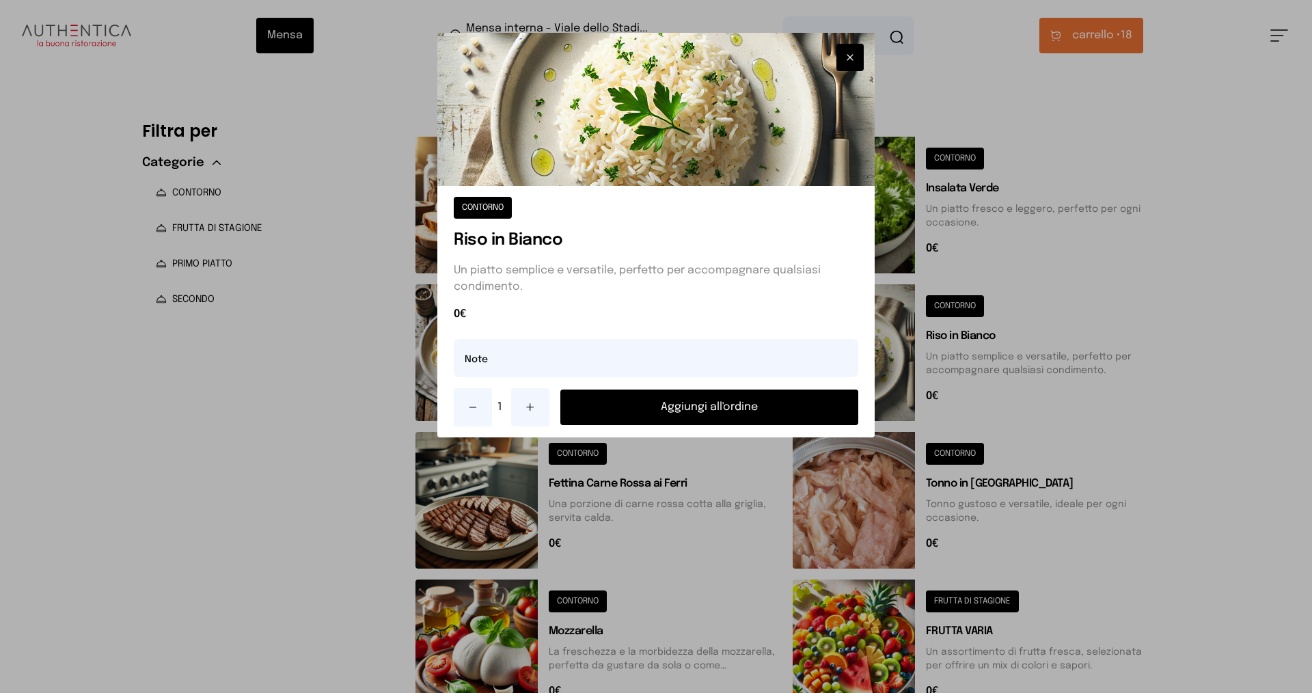
click at [536, 413] on button at bounding box center [530, 407] width 38 height 38
click at [689, 403] on button "Aggiungi all'ordine" at bounding box center [709, 407] width 298 height 36
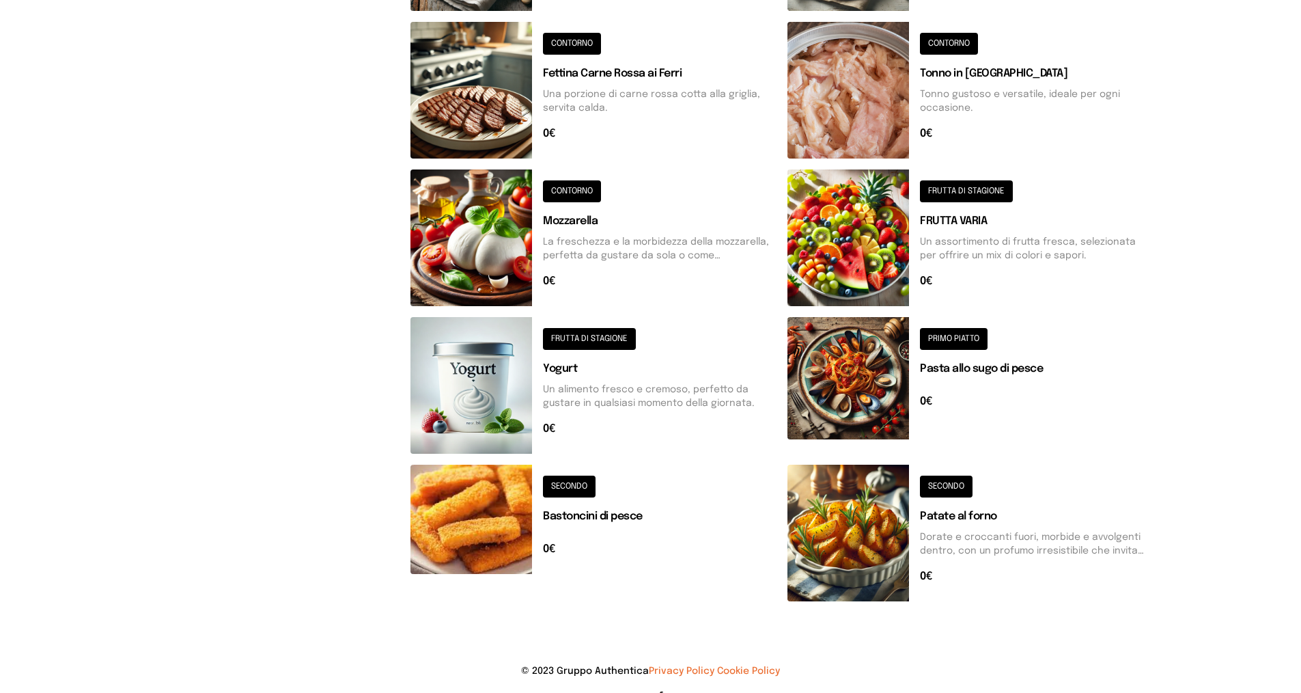
scroll to position [137, 0]
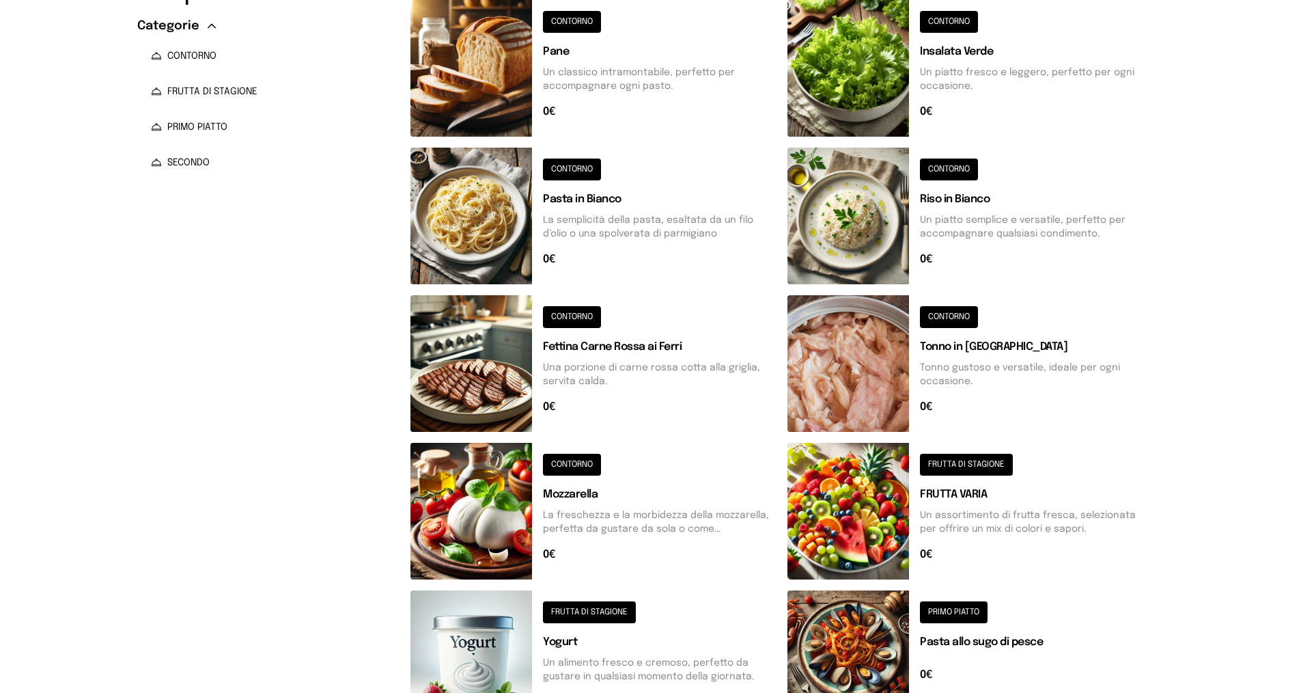
click at [560, 315] on button at bounding box center [594, 363] width 366 height 137
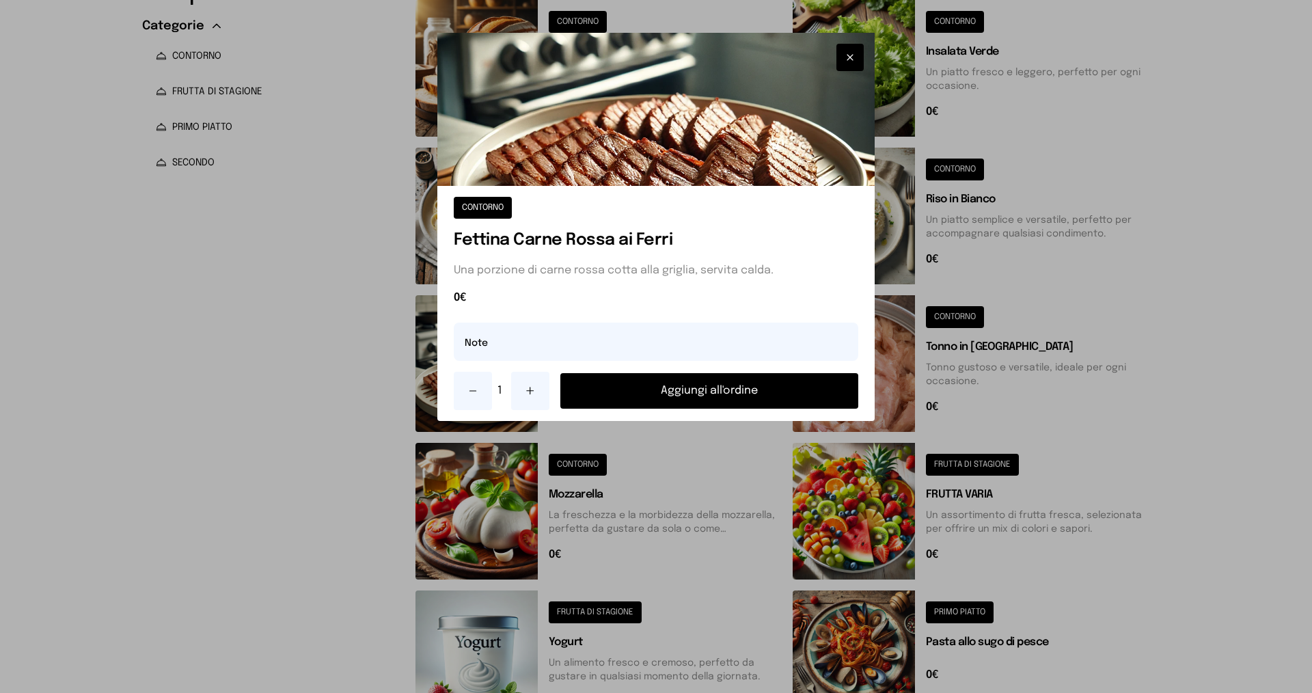
click at [538, 390] on button at bounding box center [530, 391] width 38 height 38
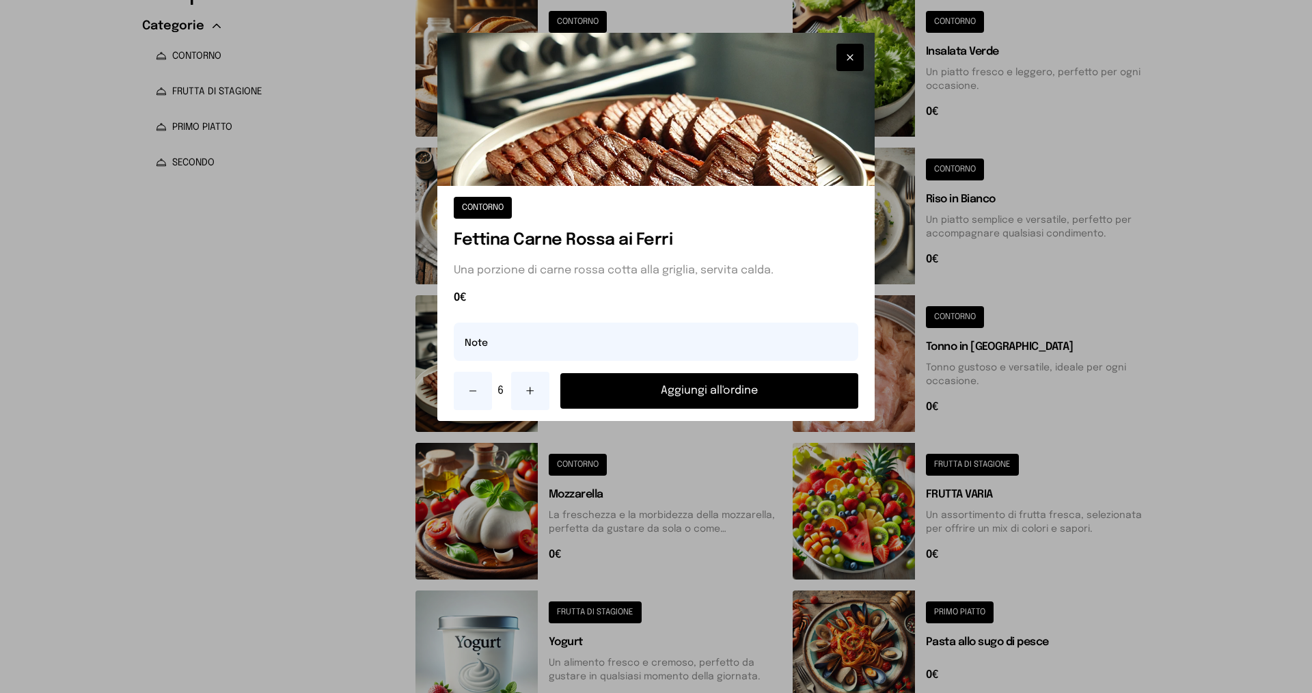
click at [667, 381] on button "Aggiungi all'ordine" at bounding box center [709, 391] width 298 height 36
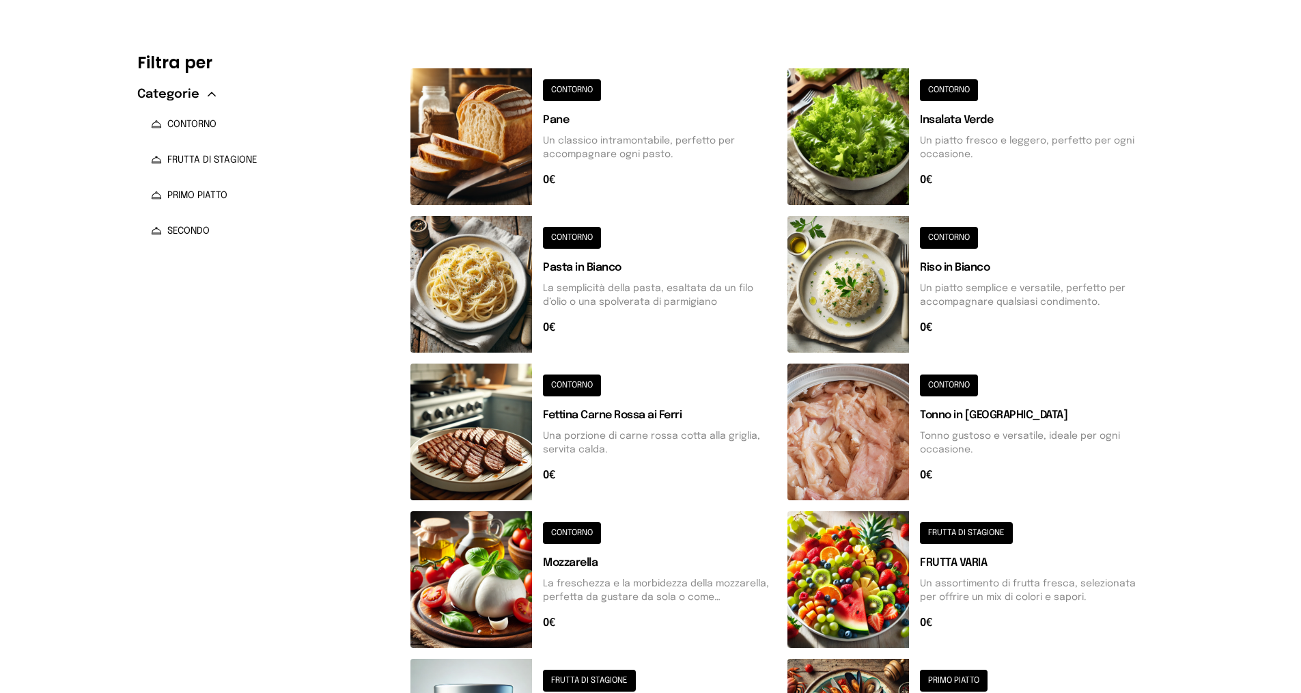
scroll to position [0, 0]
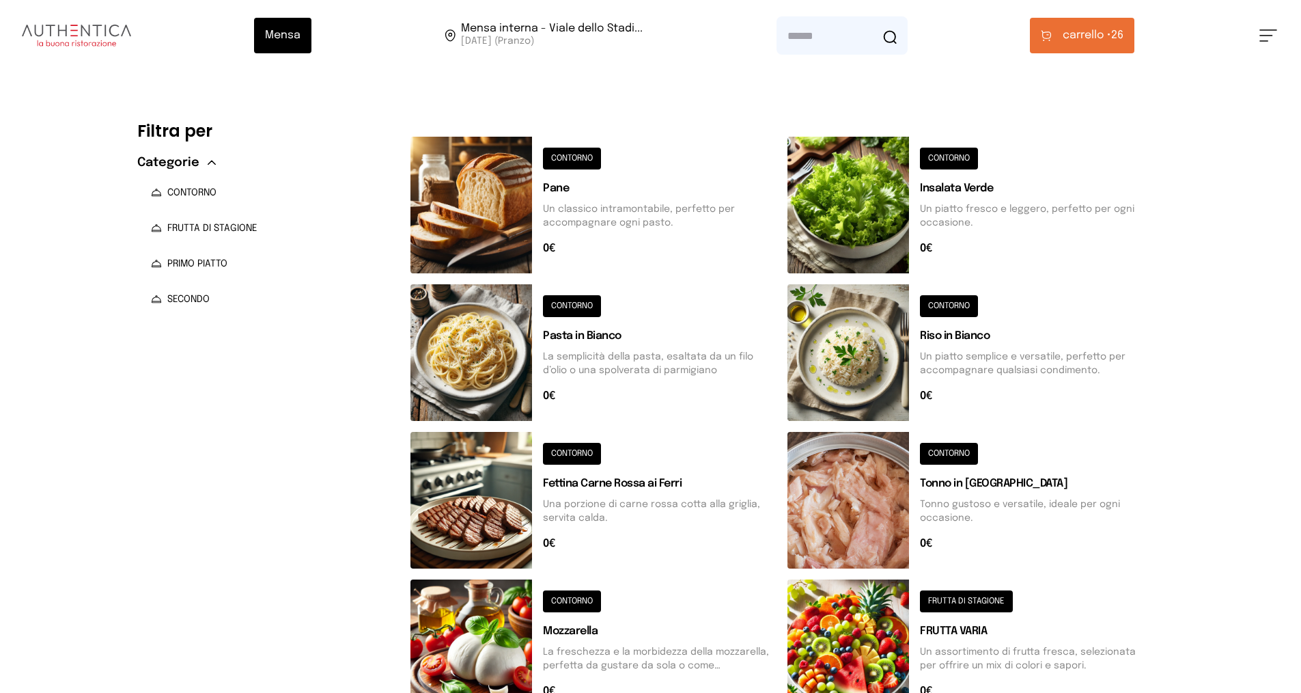
click at [1058, 42] on button "carrello • 26" at bounding box center [1082, 36] width 105 height 36
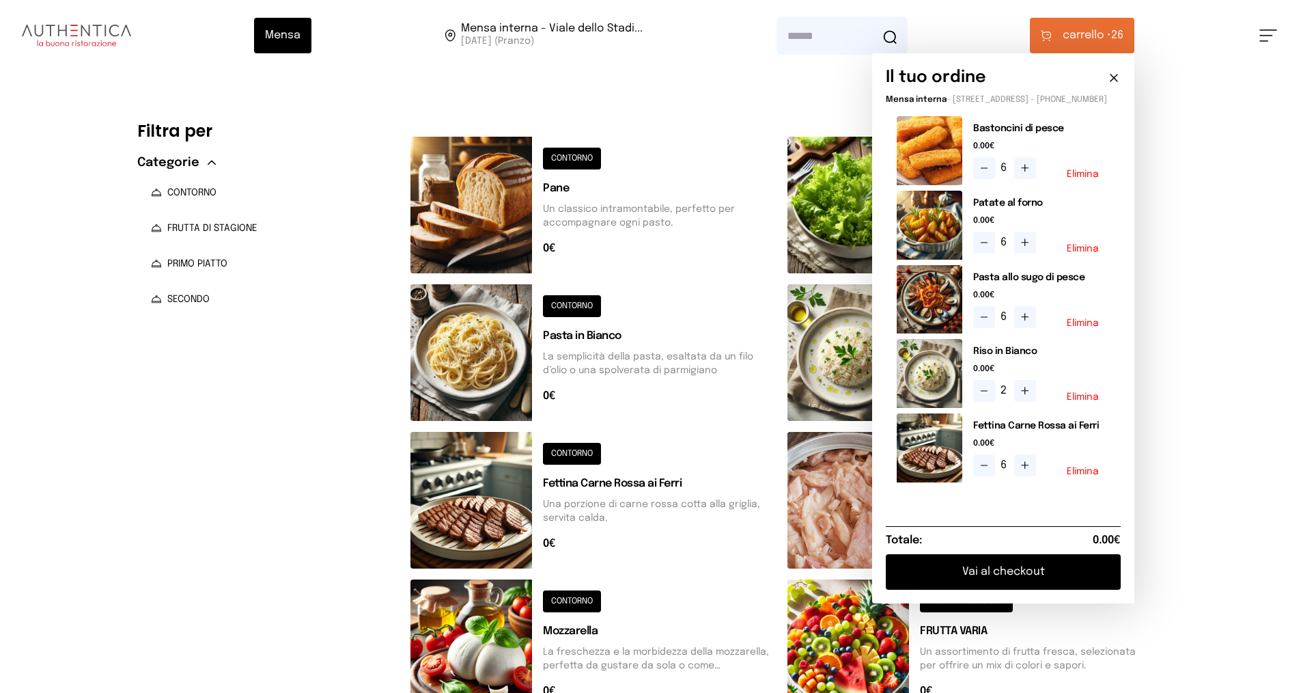
click at [1099, 179] on button "Elimina" at bounding box center [1083, 174] width 32 height 10
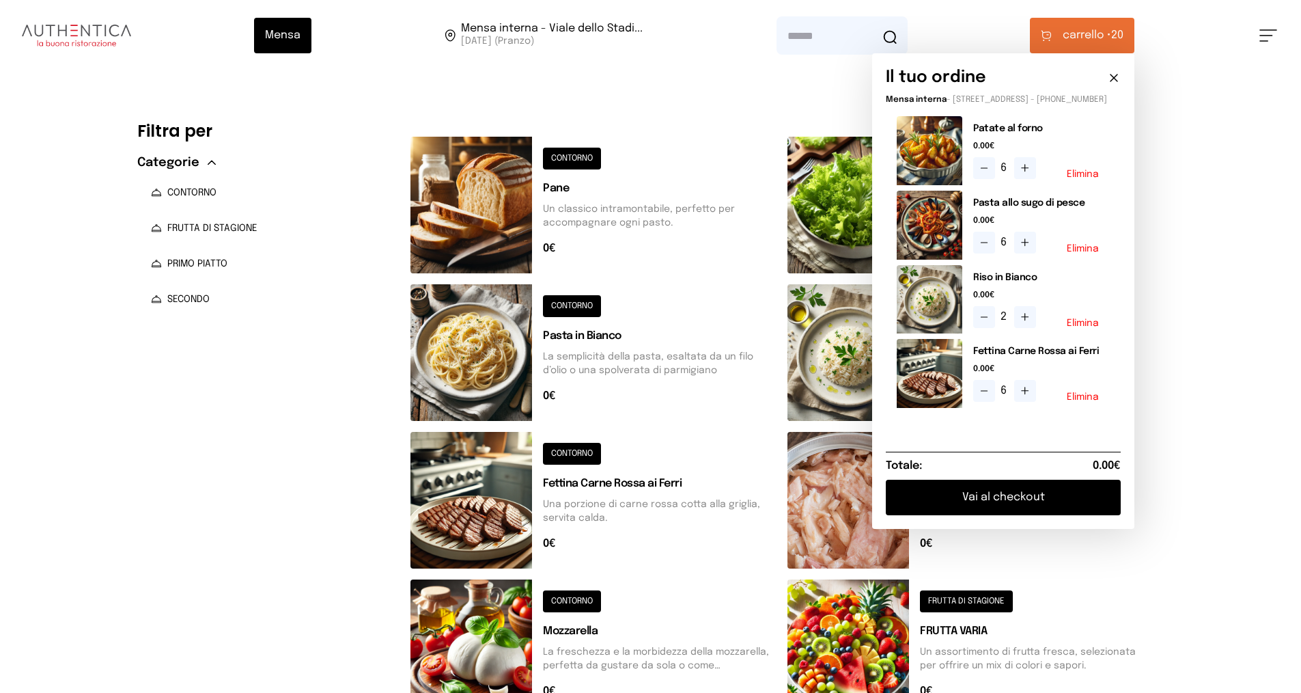
click at [990, 396] on icon at bounding box center [984, 390] width 11 height 11
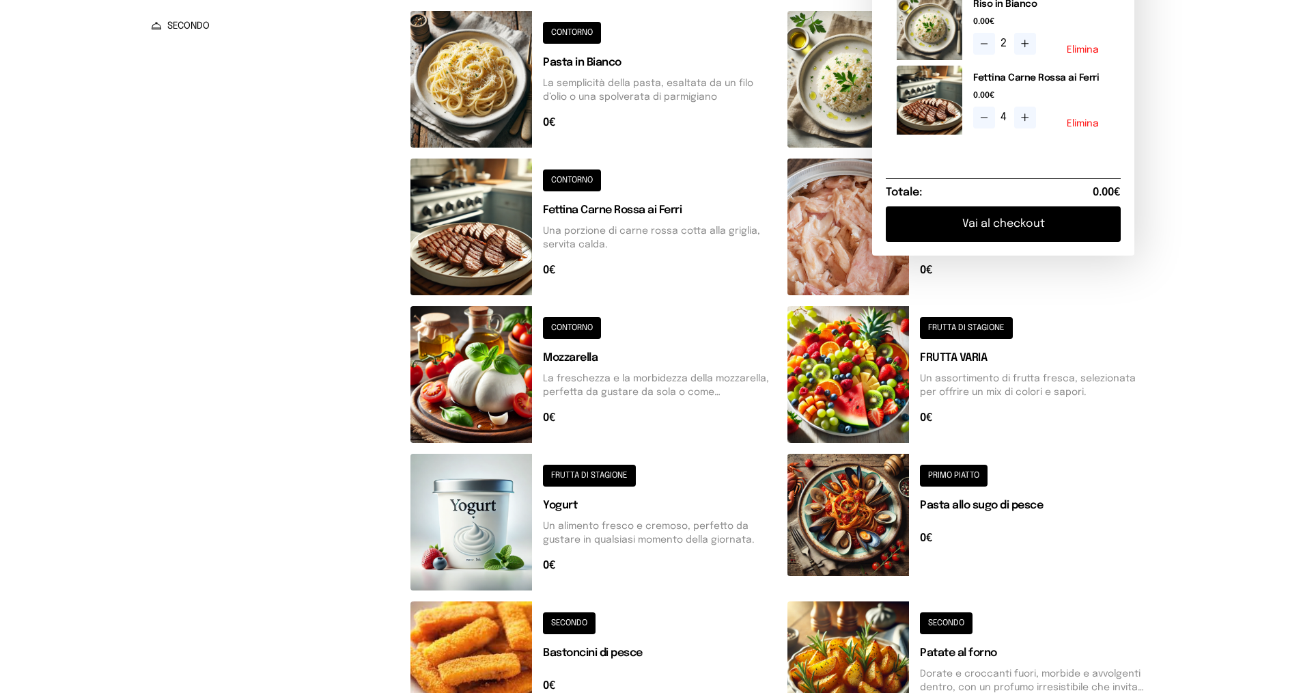
scroll to position [342, 0]
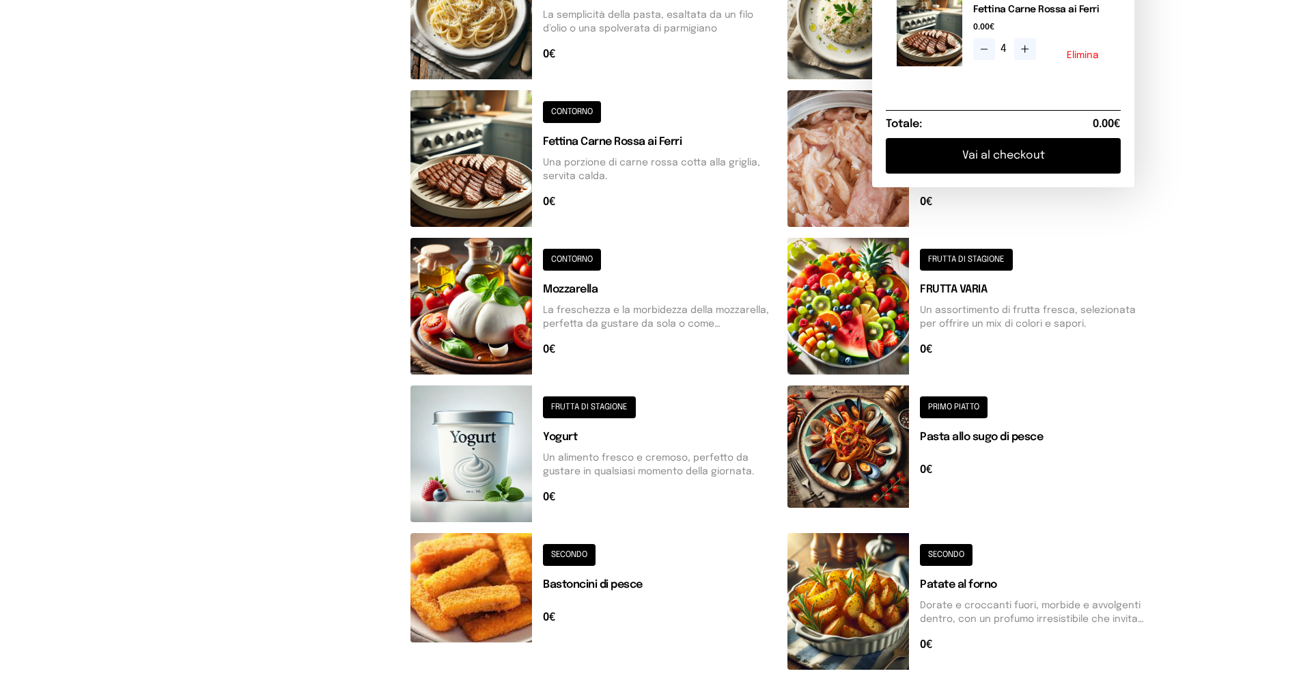
click at [573, 550] on button at bounding box center [594, 601] width 366 height 137
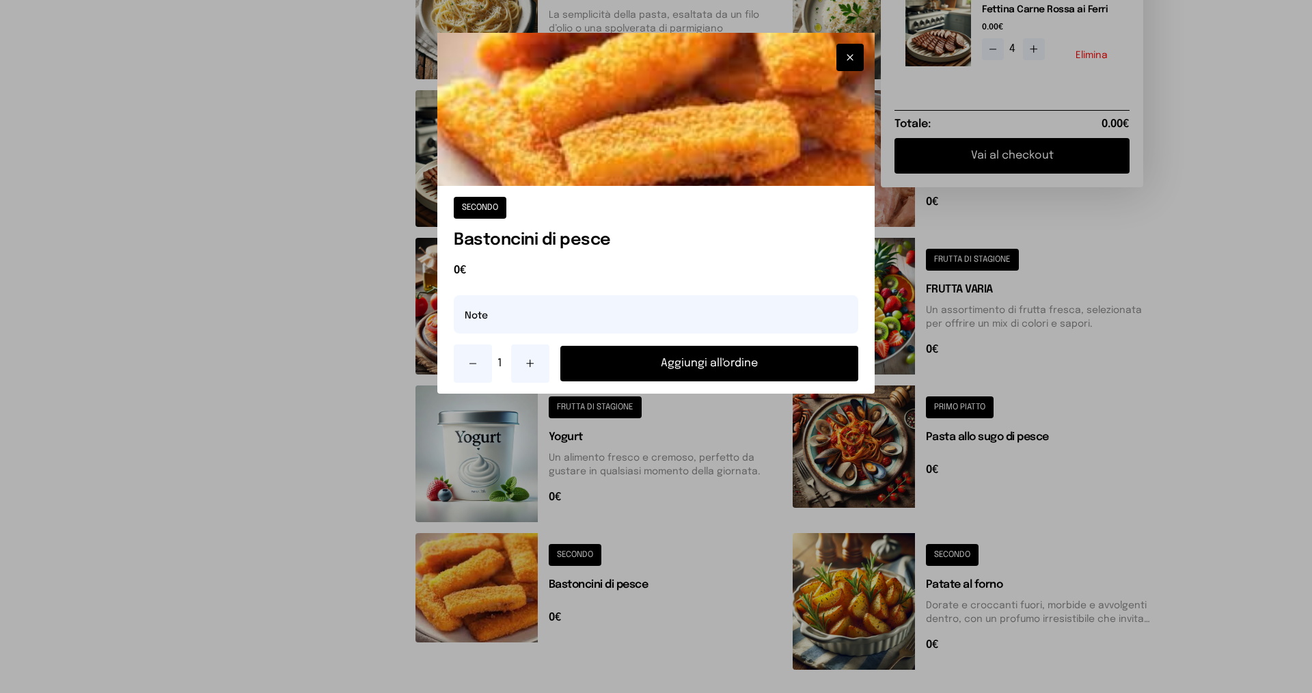
click at [528, 364] on icon at bounding box center [530, 363] width 11 height 11
click at [715, 356] on button "Aggiungi all'ordine" at bounding box center [709, 364] width 298 height 36
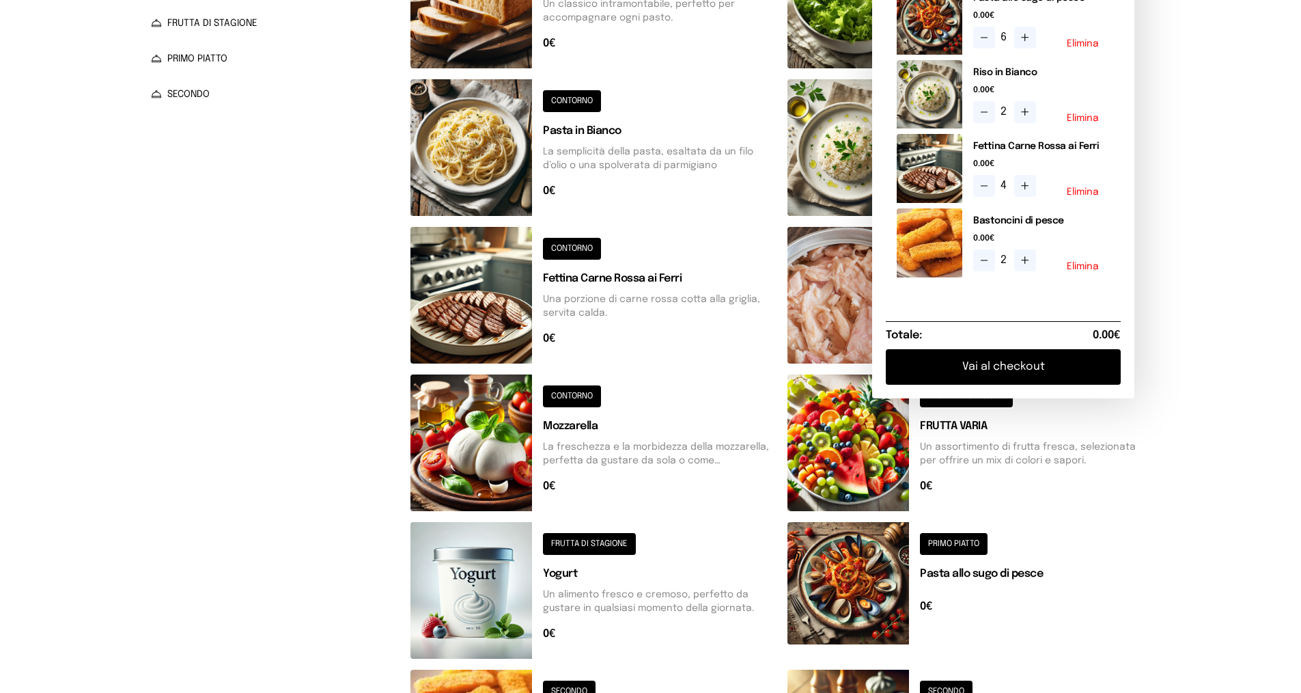
scroll to position [137, 0]
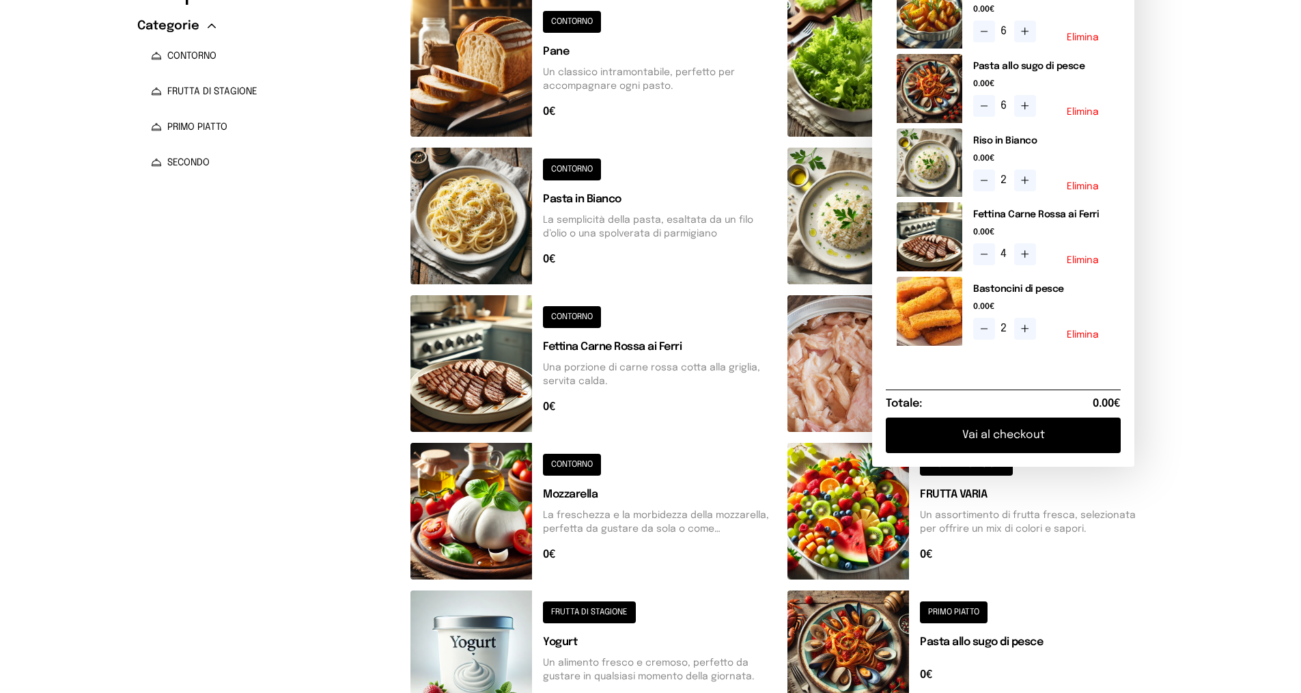
click at [1032, 333] on button at bounding box center [1025, 329] width 22 height 22
click at [1031, 334] on icon at bounding box center [1025, 328] width 11 height 11
click at [984, 334] on icon at bounding box center [984, 328] width 11 height 11
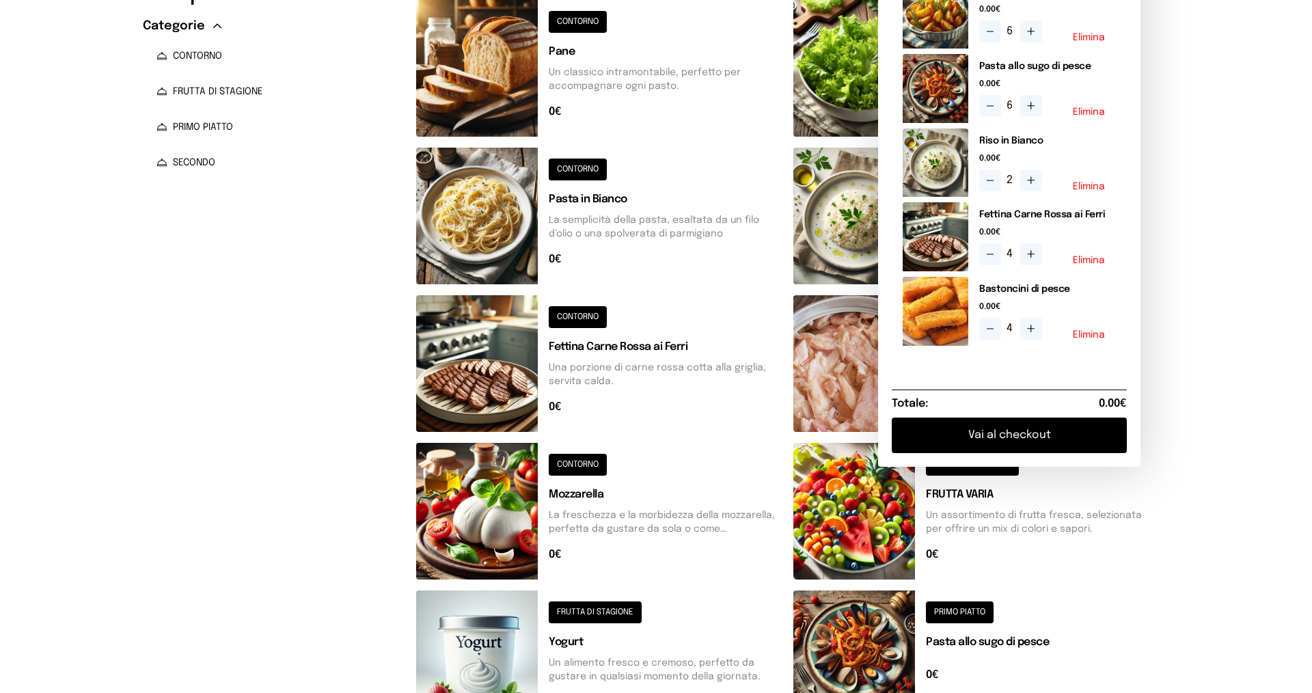
scroll to position [0, 0]
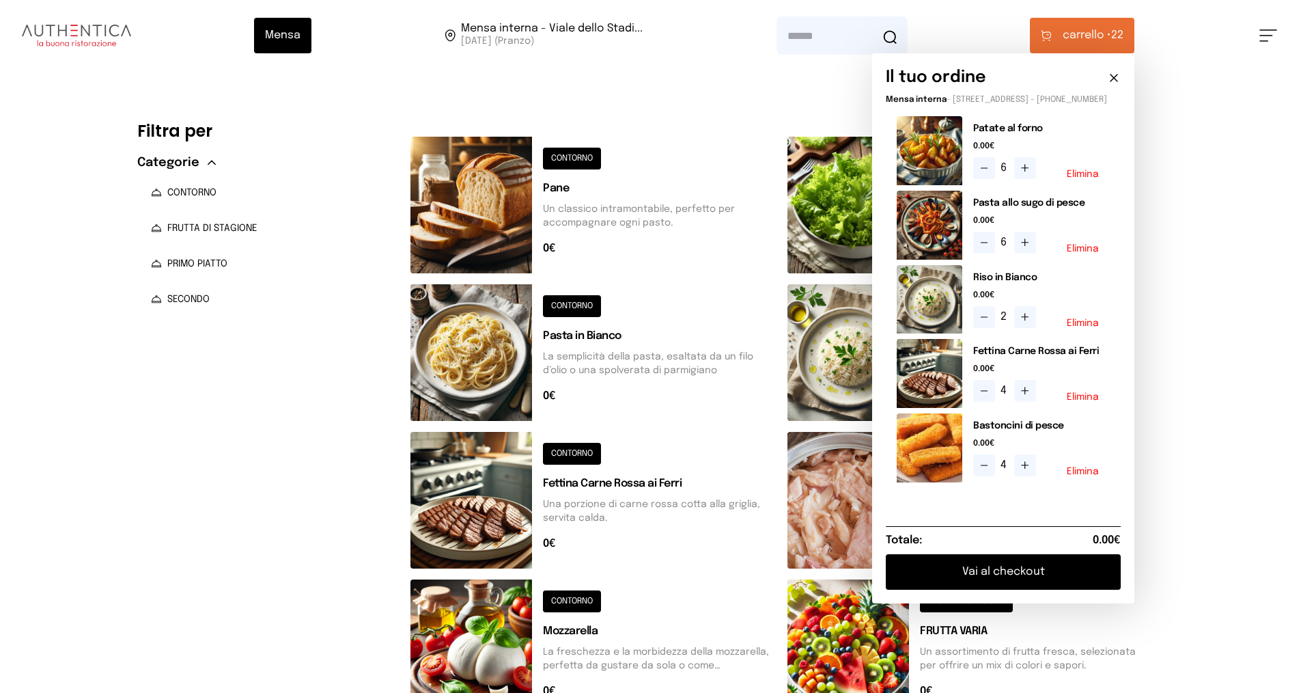
click at [984, 581] on button "Vai al checkout" at bounding box center [1003, 572] width 235 height 36
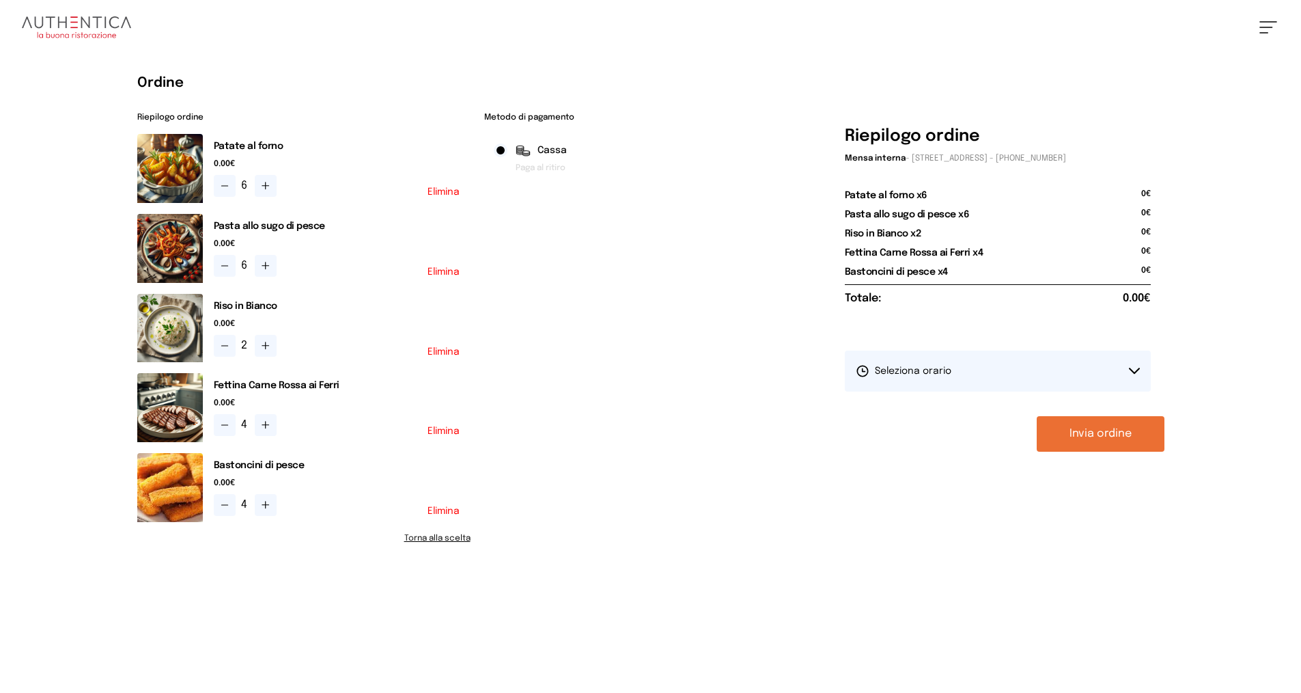
click at [905, 369] on span "Seleziona orario" at bounding box center [904, 371] width 96 height 14
click at [913, 402] on span "1° Turno (13:00 - 15:00)" at bounding box center [907, 409] width 103 height 14
click at [1069, 432] on button "Invia ordine" at bounding box center [1101, 434] width 128 height 36
